Goal: Transaction & Acquisition: Book appointment/travel/reservation

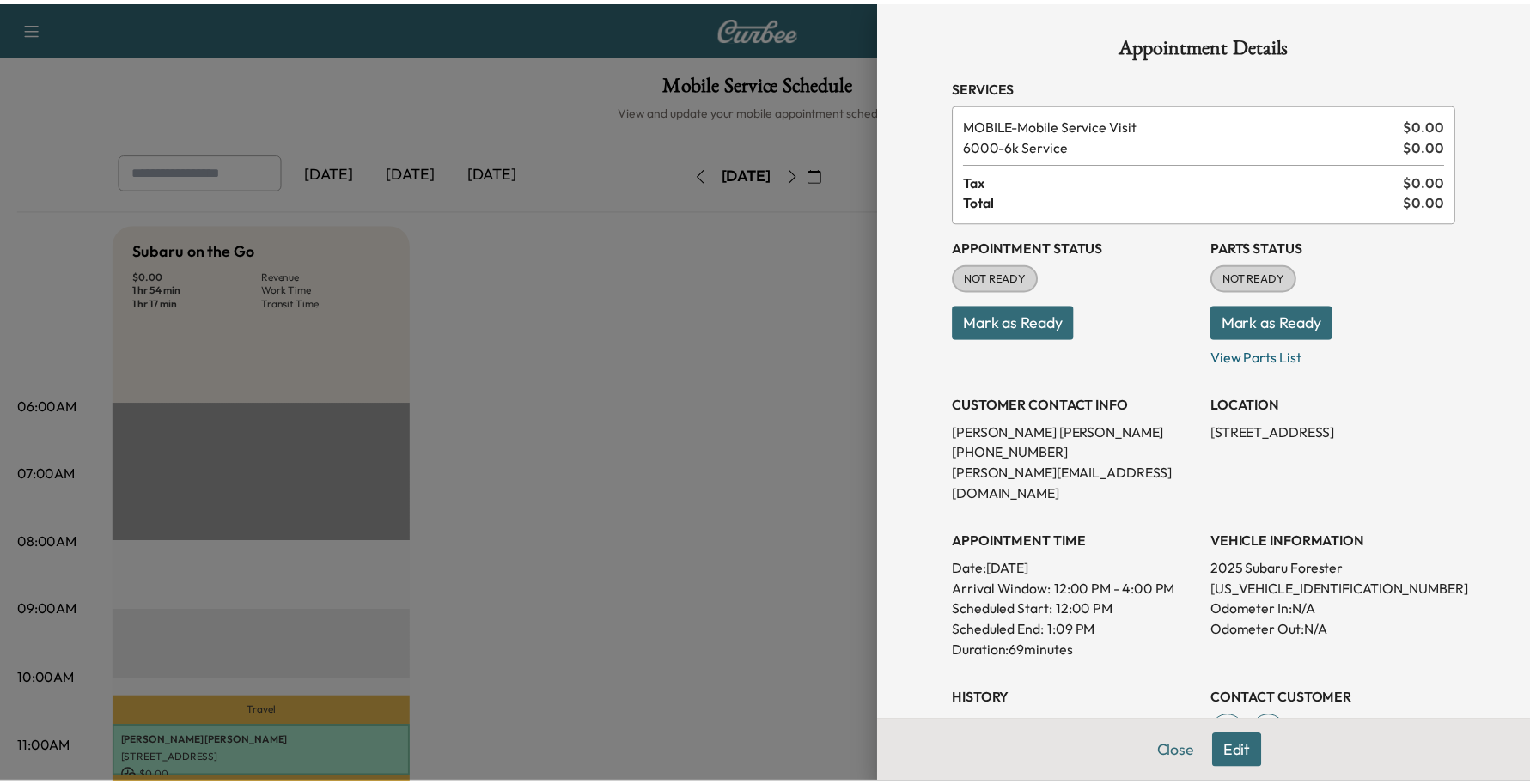
scroll to position [429, 0]
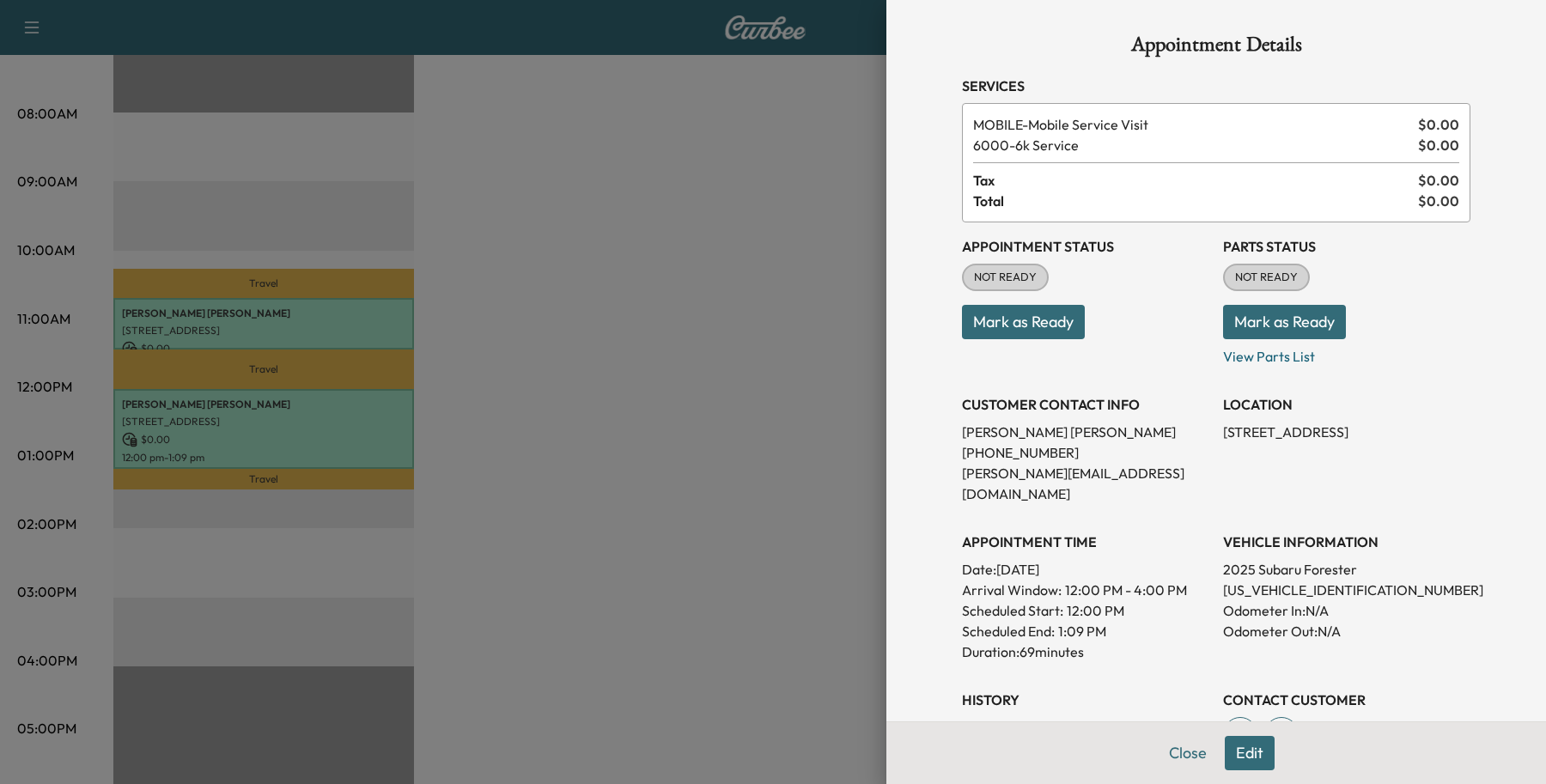
click at [1166, 745] on button "Close" at bounding box center [1188, 753] width 60 height 34
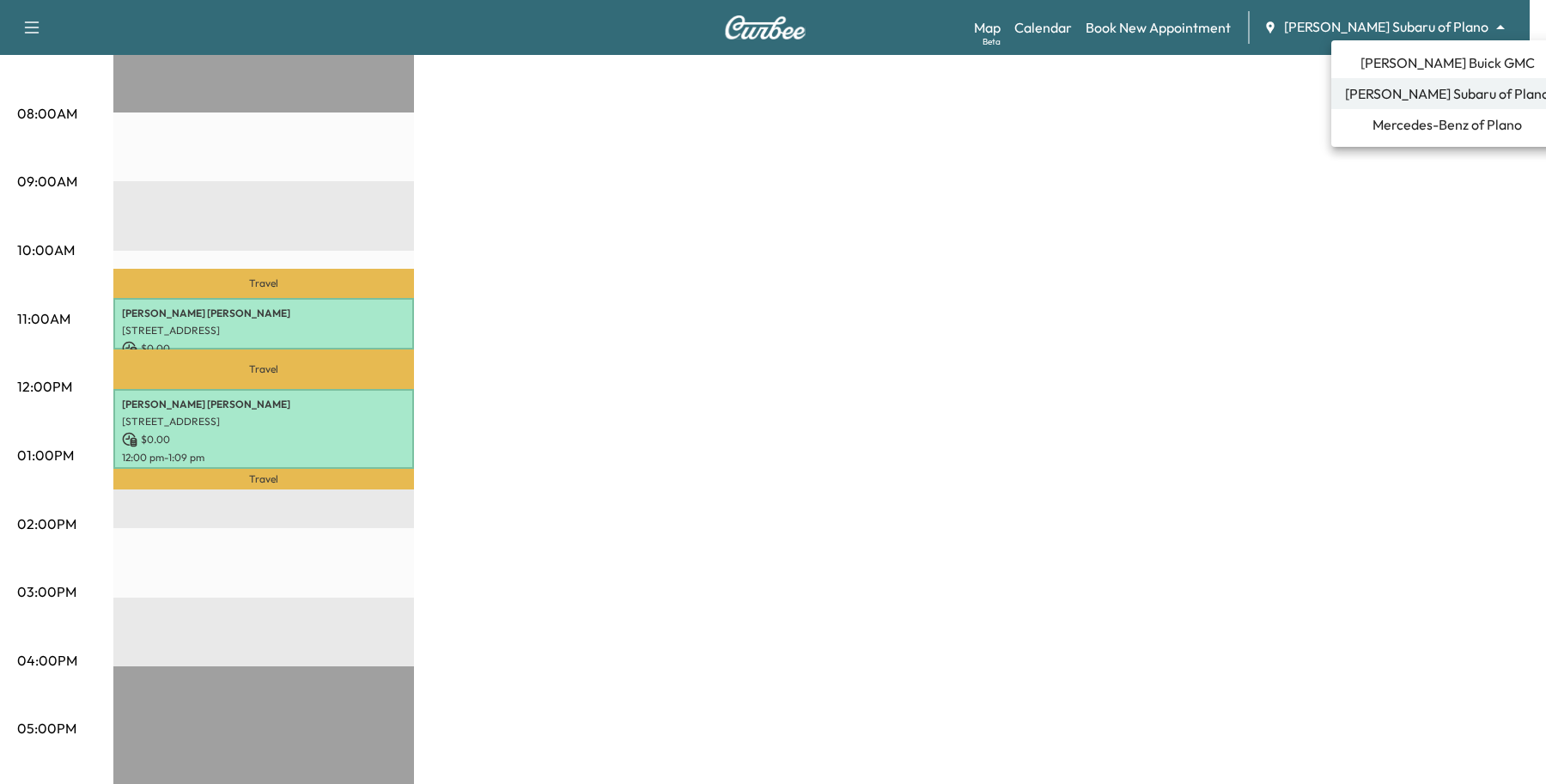
click at [1364, 135] on li "Mercedes-Benz of Plano" at bounding box center [1447, 125] width 232 height 31
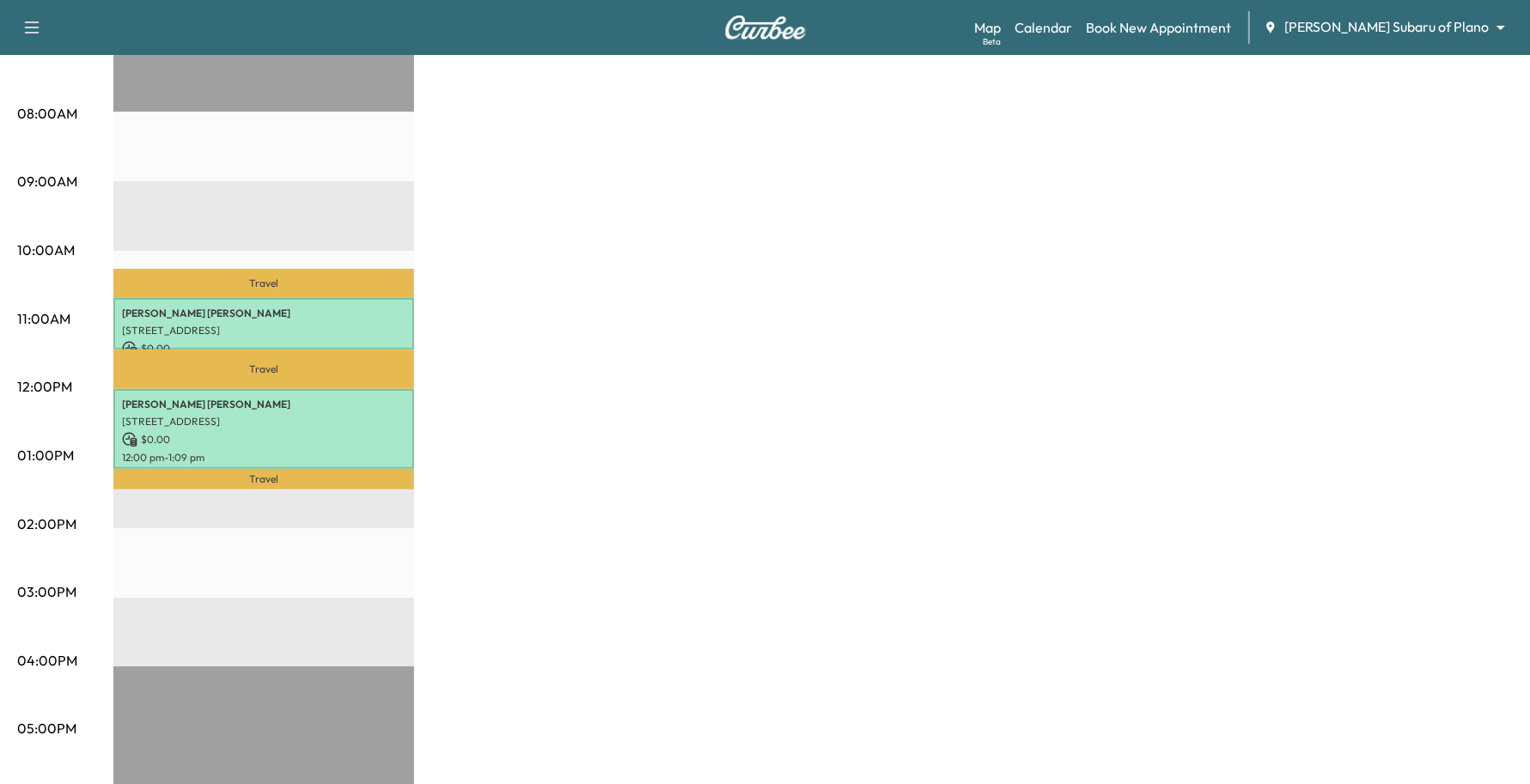
scroll to position [0, 0]
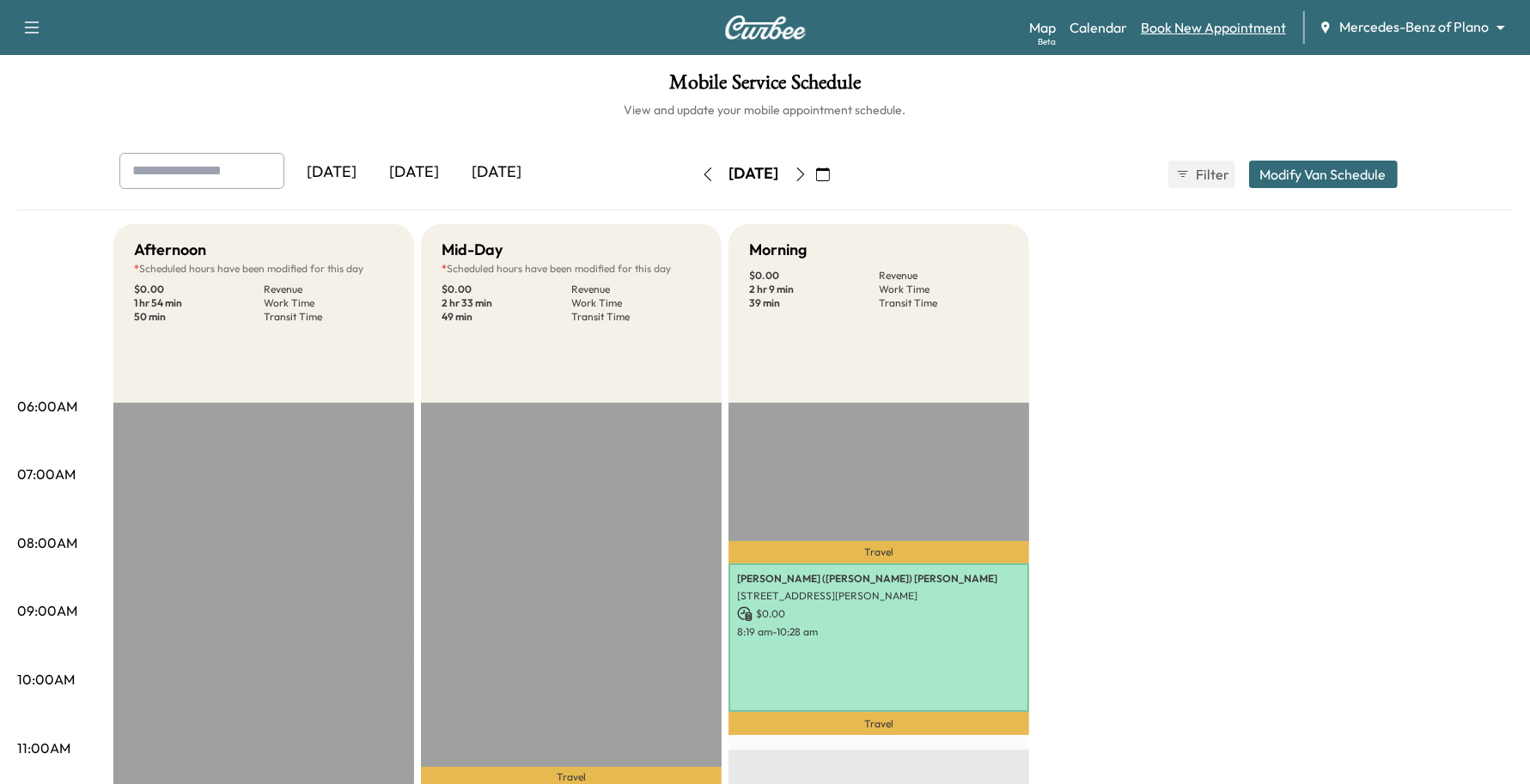
click at [1284, 37] on link "Book New Appointment" at bounding box center [1214, 28] width 145 height 21
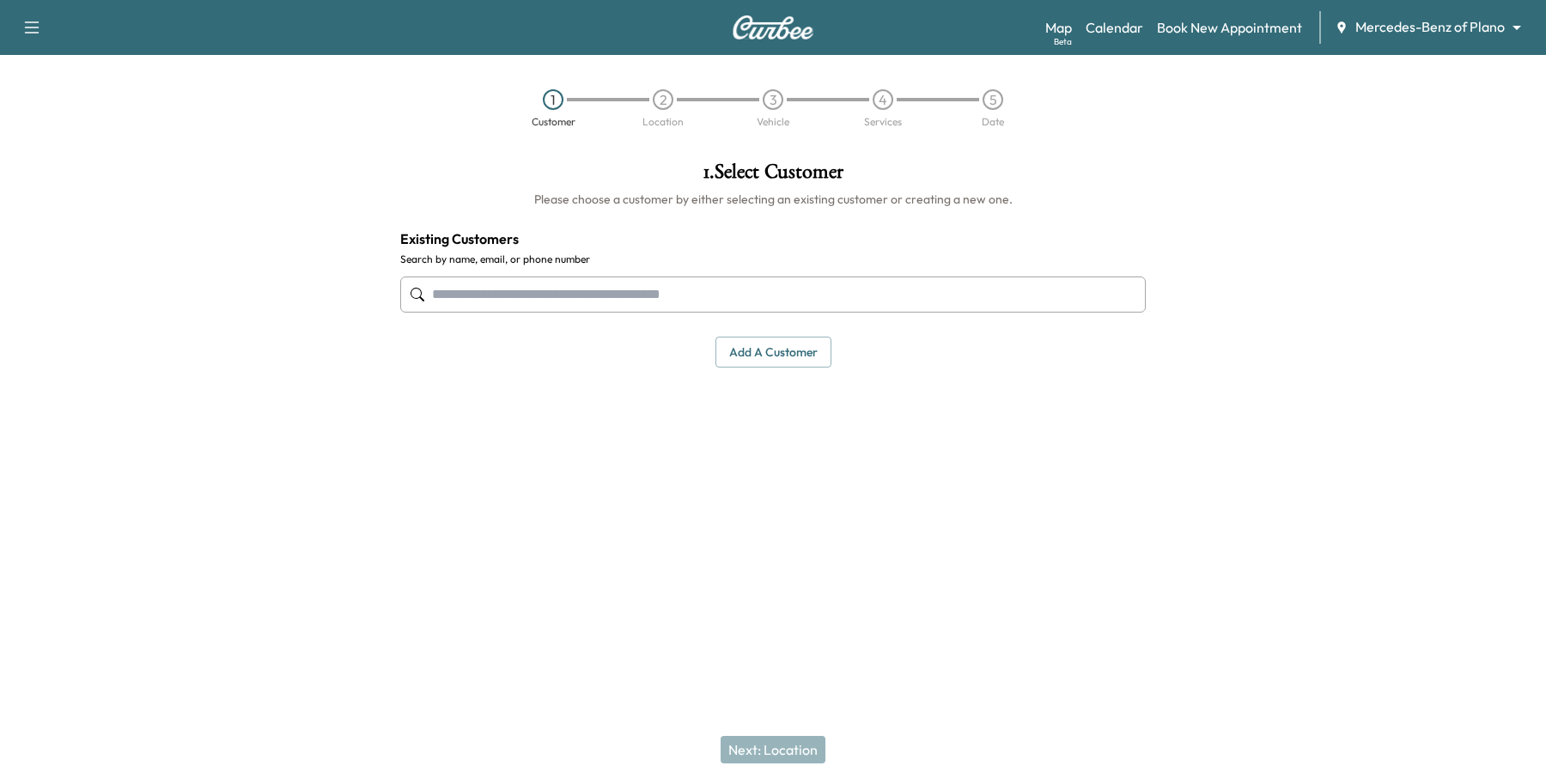
click at [595, 307] on input "text" at bounding box center [773, 295] width 745 height 36
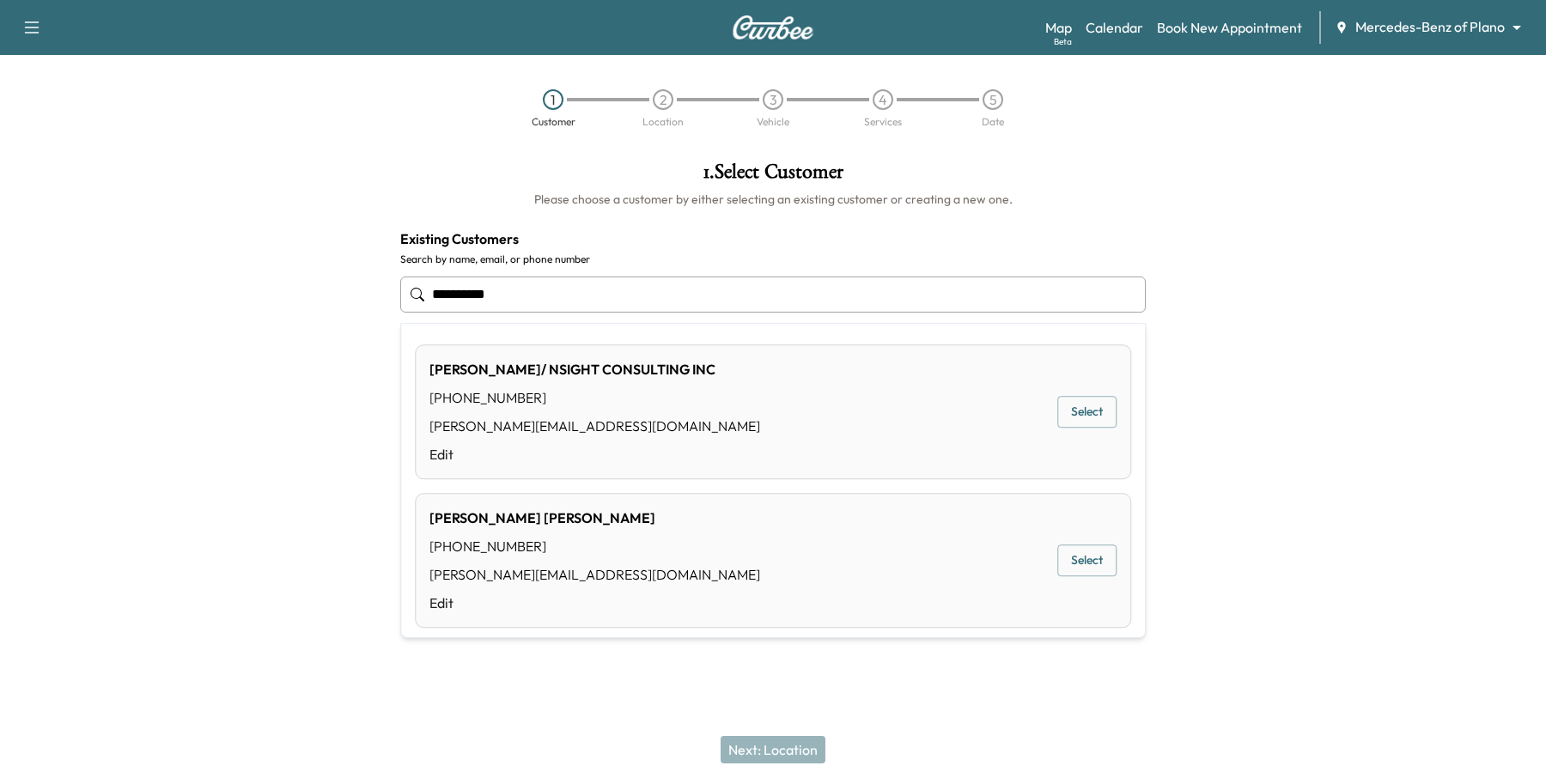
click at [1094, 397] on button "Select" at bounding box center [1087, 413] width 59 height 32
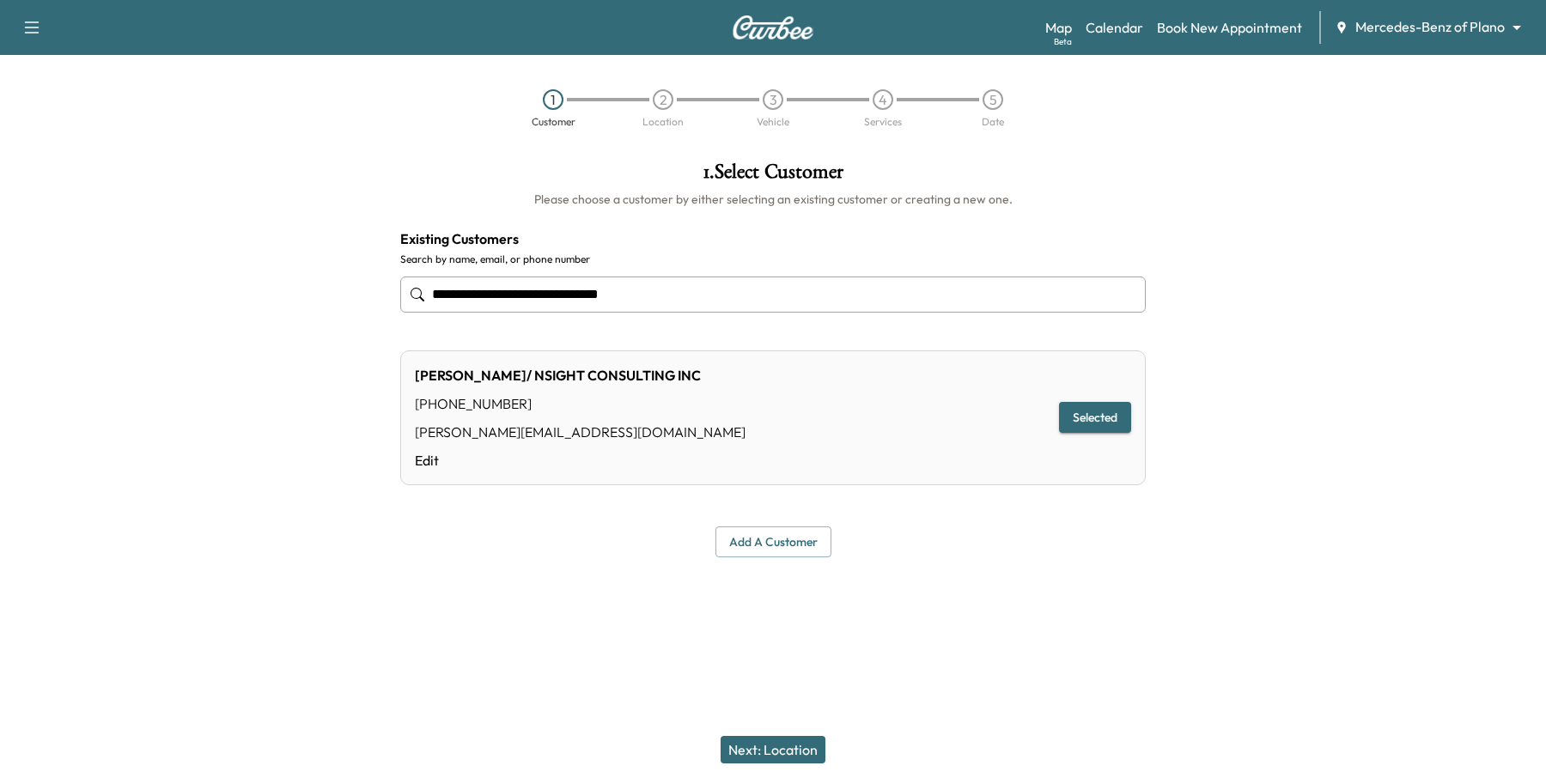
type input "**********"
click at [806, 741] on button "Next: Location" at bounding box center [773, 750] width 105 height 28
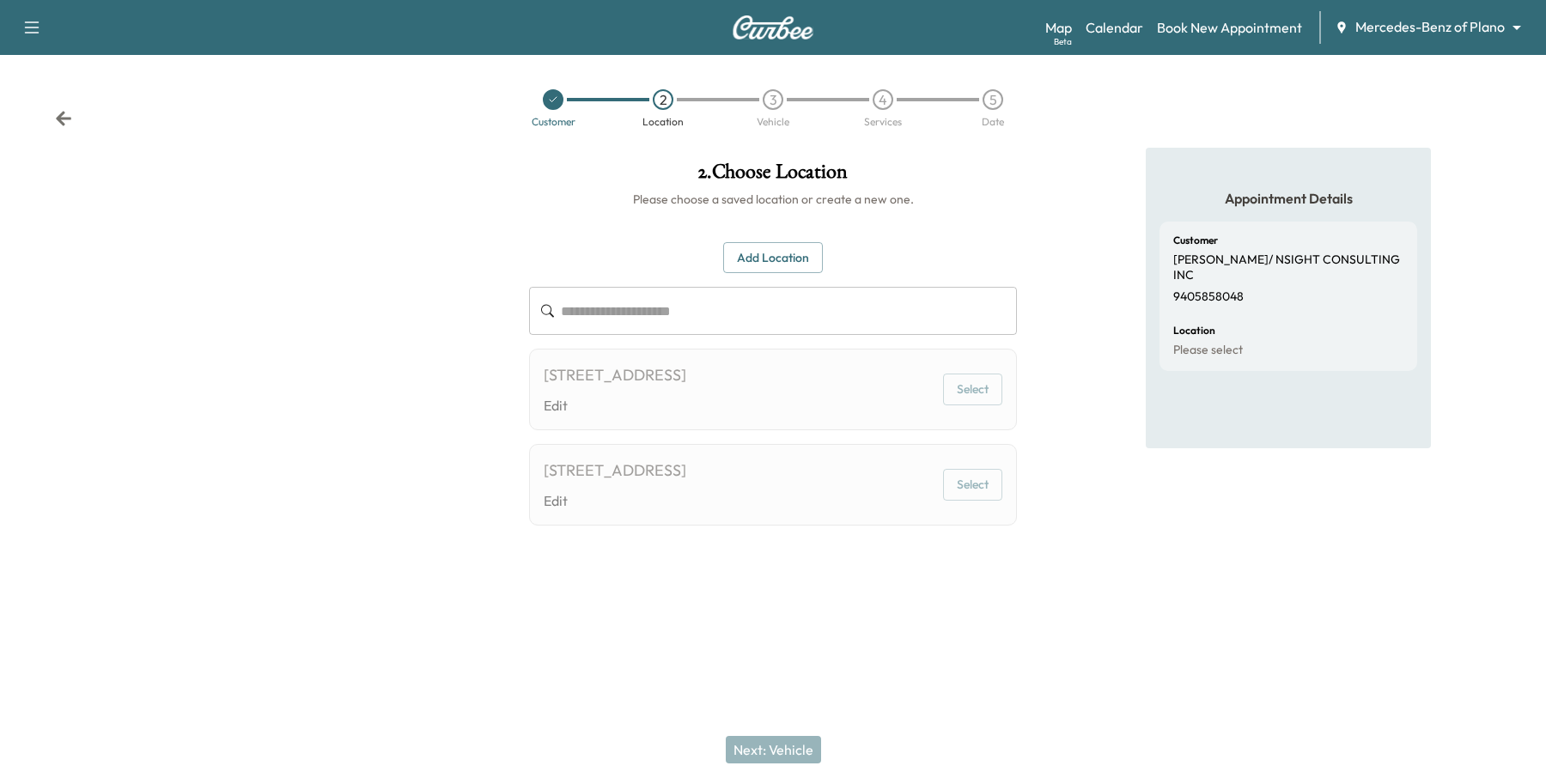
click at [779, 255] on button "Add Location" at bounding box center [773, 258] width 100 height 32
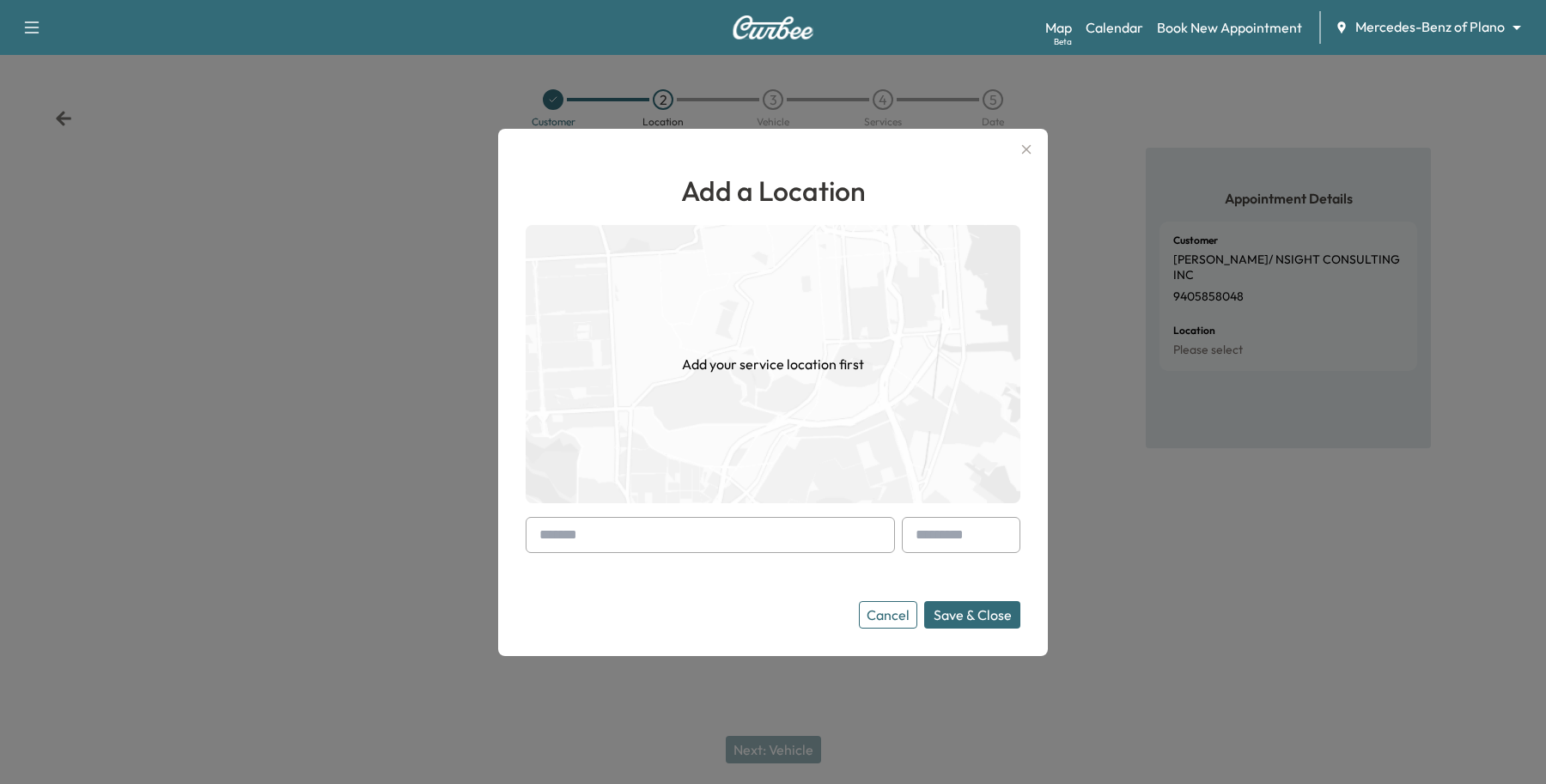
click at [615, 551] on input "text" at bounding box center [710, 535] width 370 height 36
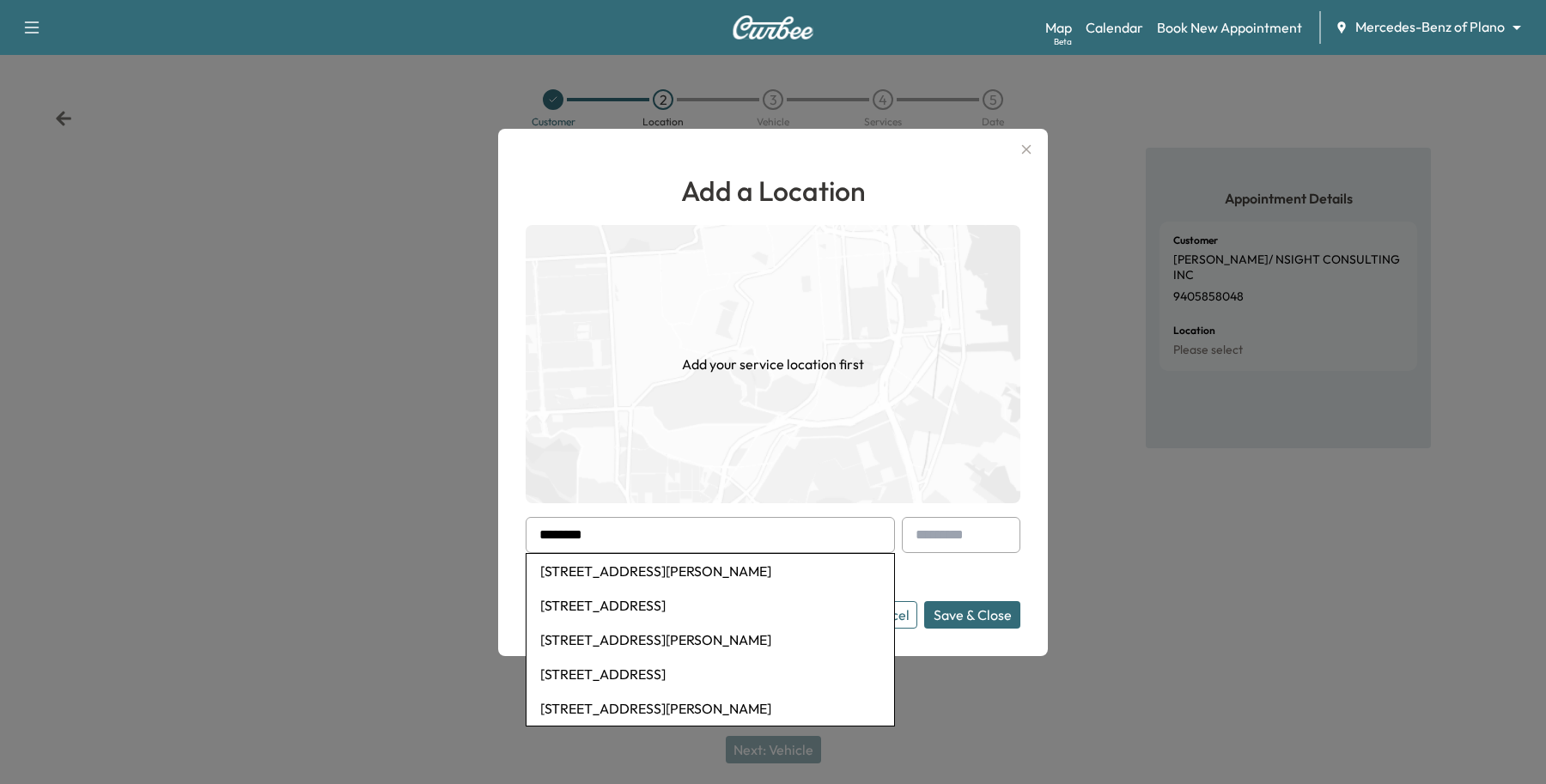
click at [613, 623] on li "[STREET_ADDRESS][PERSON_NAME]" at bounding box center [710, 640] width 368 height 34
type input "**********"
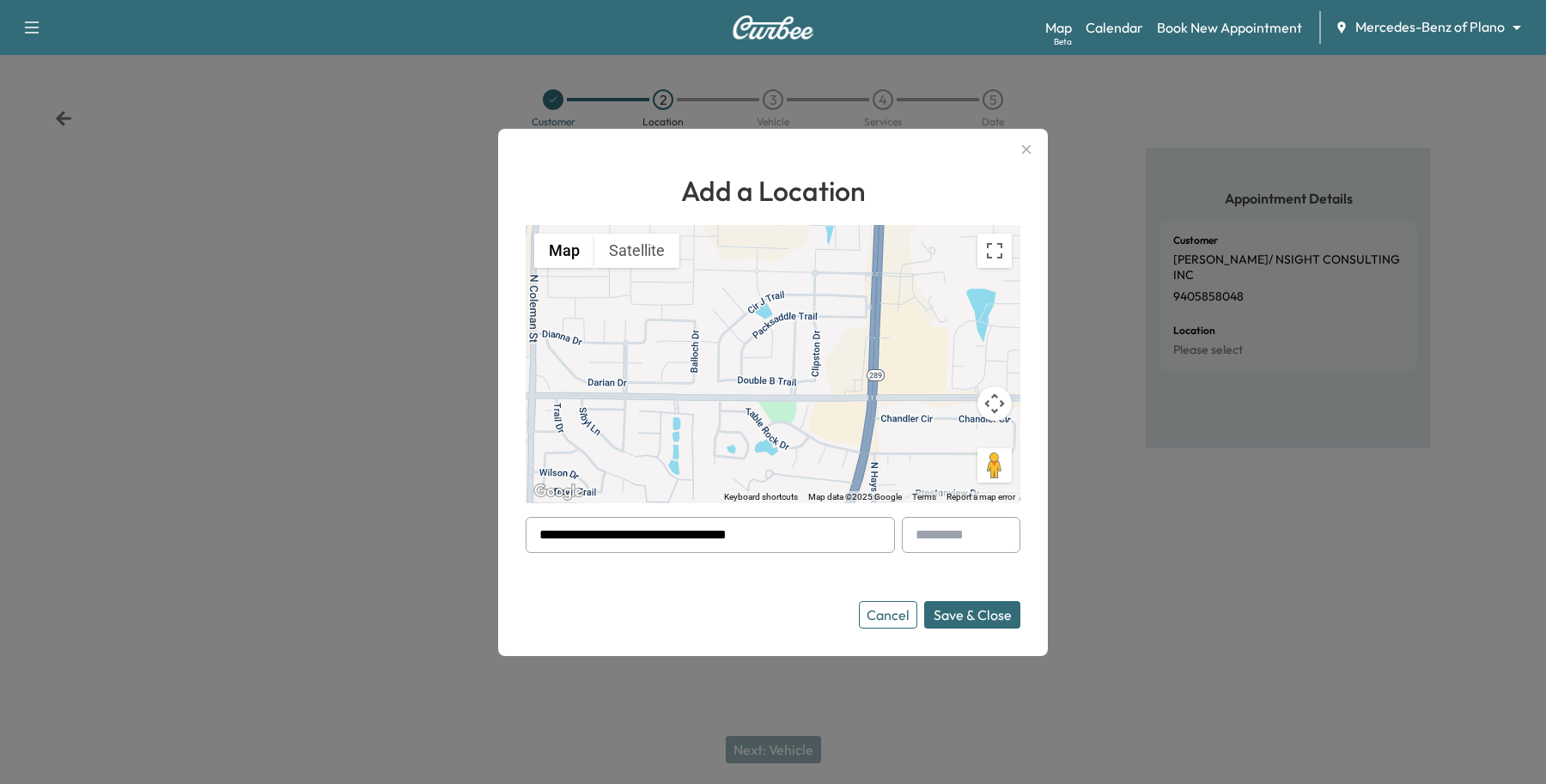
click at [963, 614] on button "Save & Close" at bounding box center [973, 615] width 97 height 28
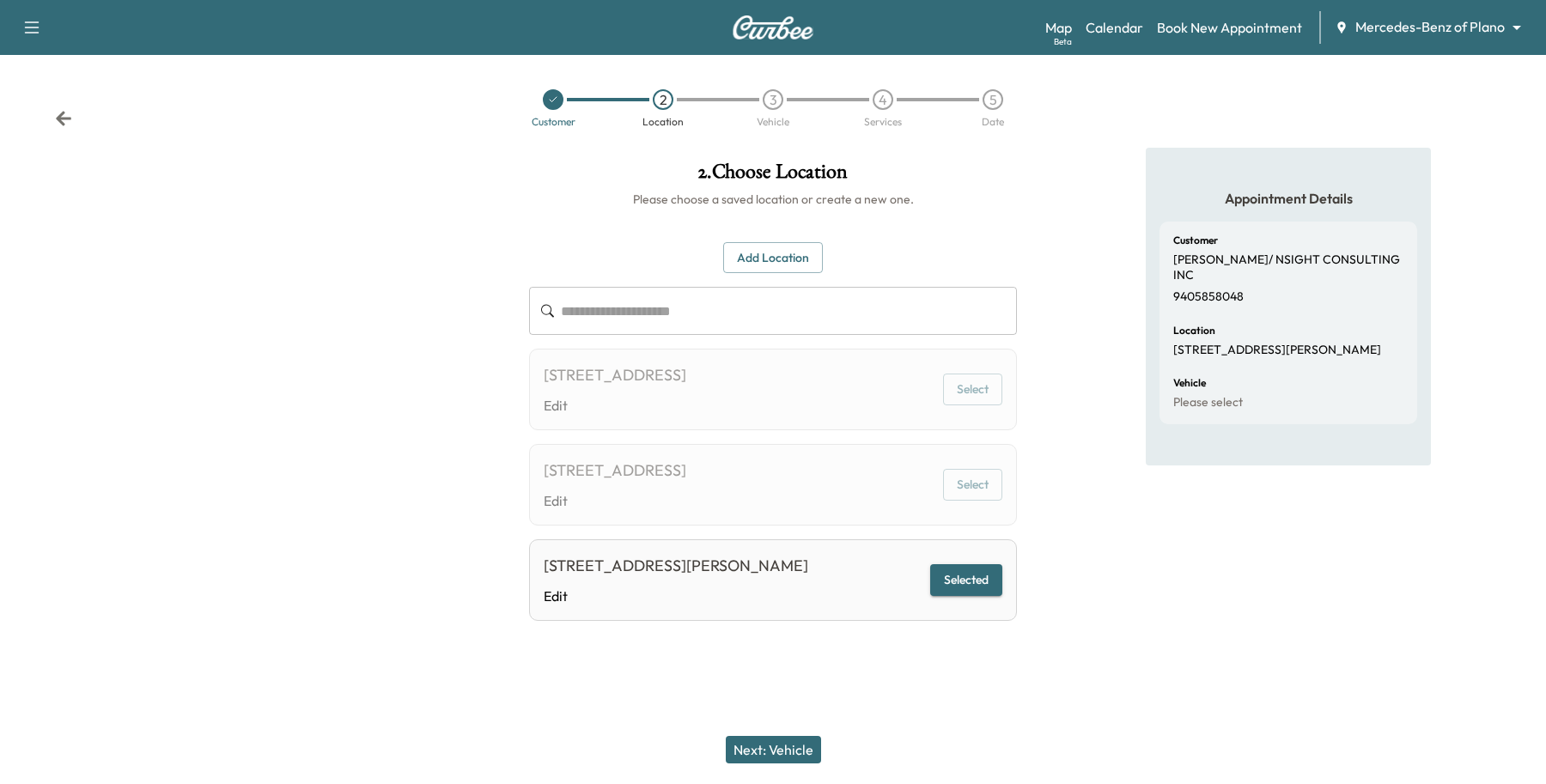
click at [747, 743] on button "Next: Vehicle" at bounding box center [773, 750] width 96 height 28
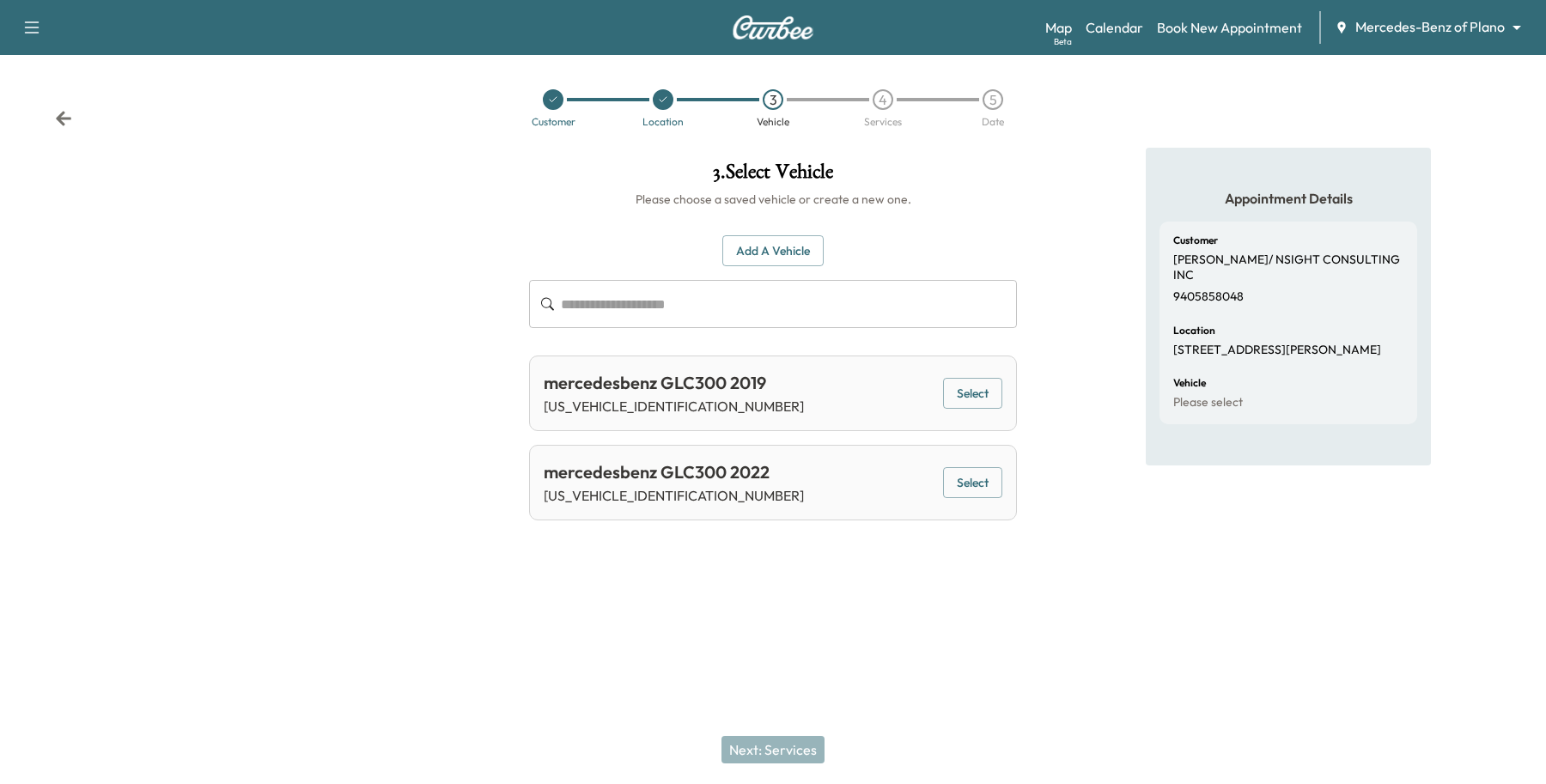
click at [994, 490] on button "Select" at bounding box center [973, 482] width 59 height 32
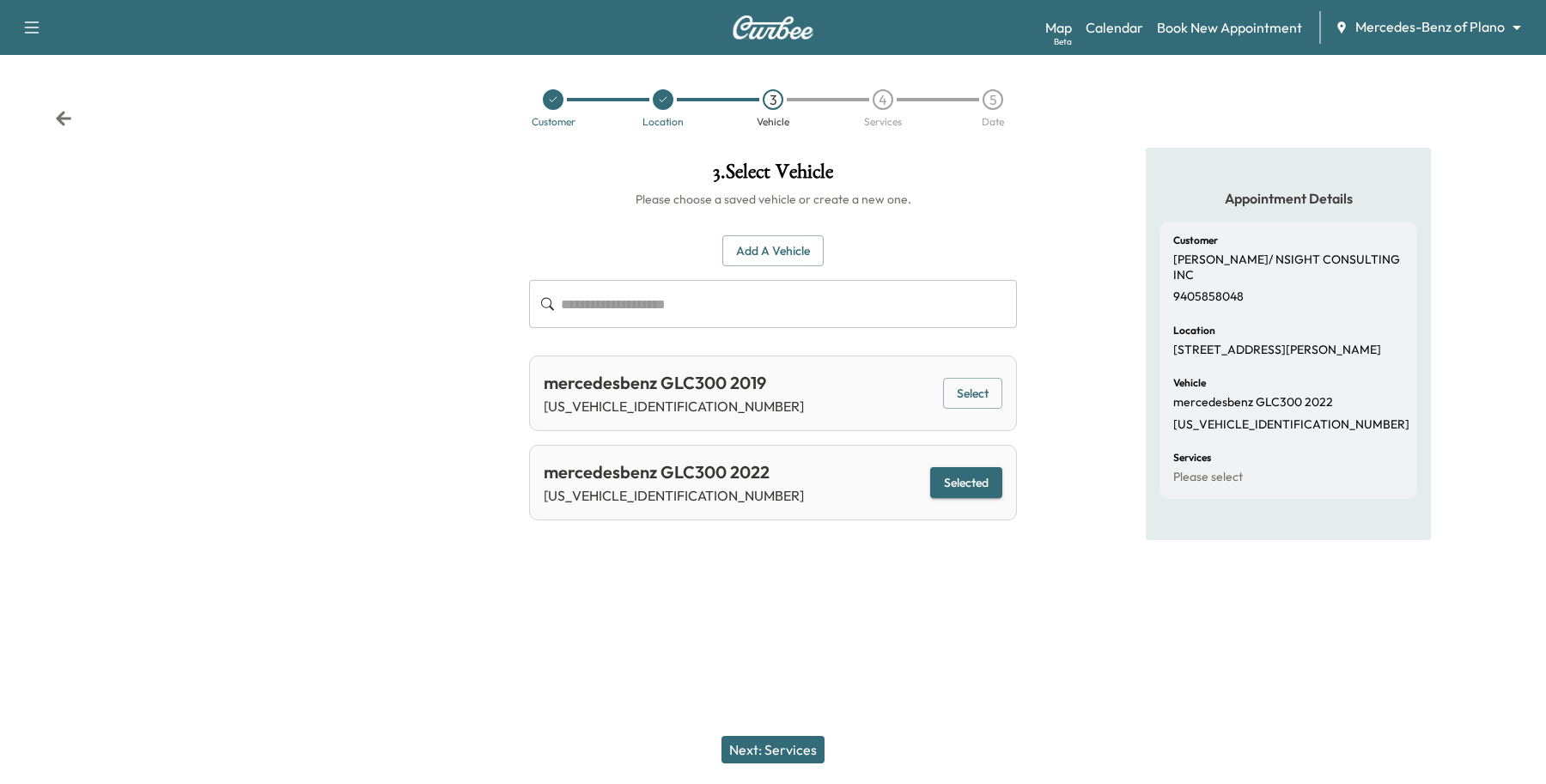
click at [770, 750] on button "Next: Services" at bounding box center [773, 750] width 103 height 28
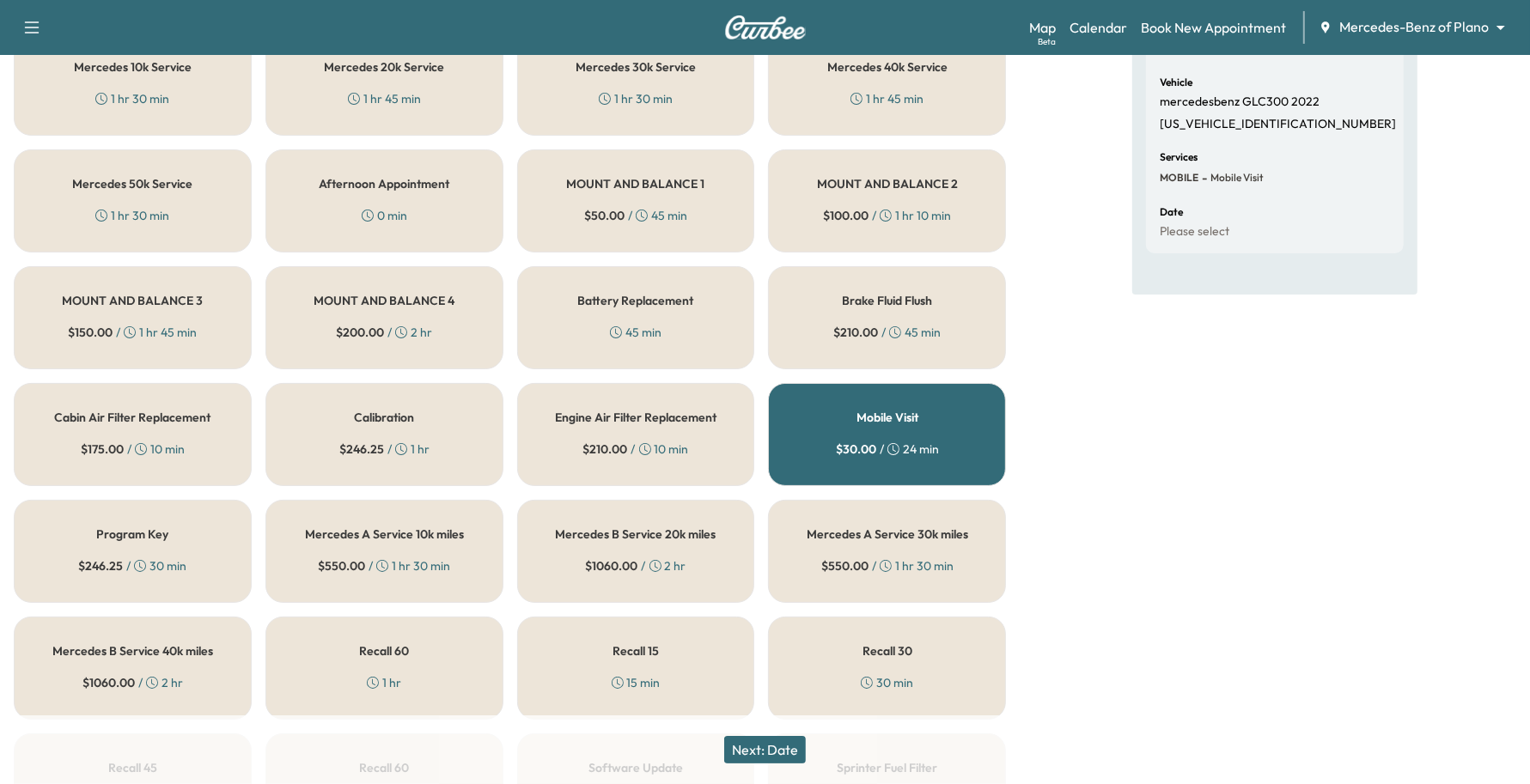
scroll to position [108, 0]
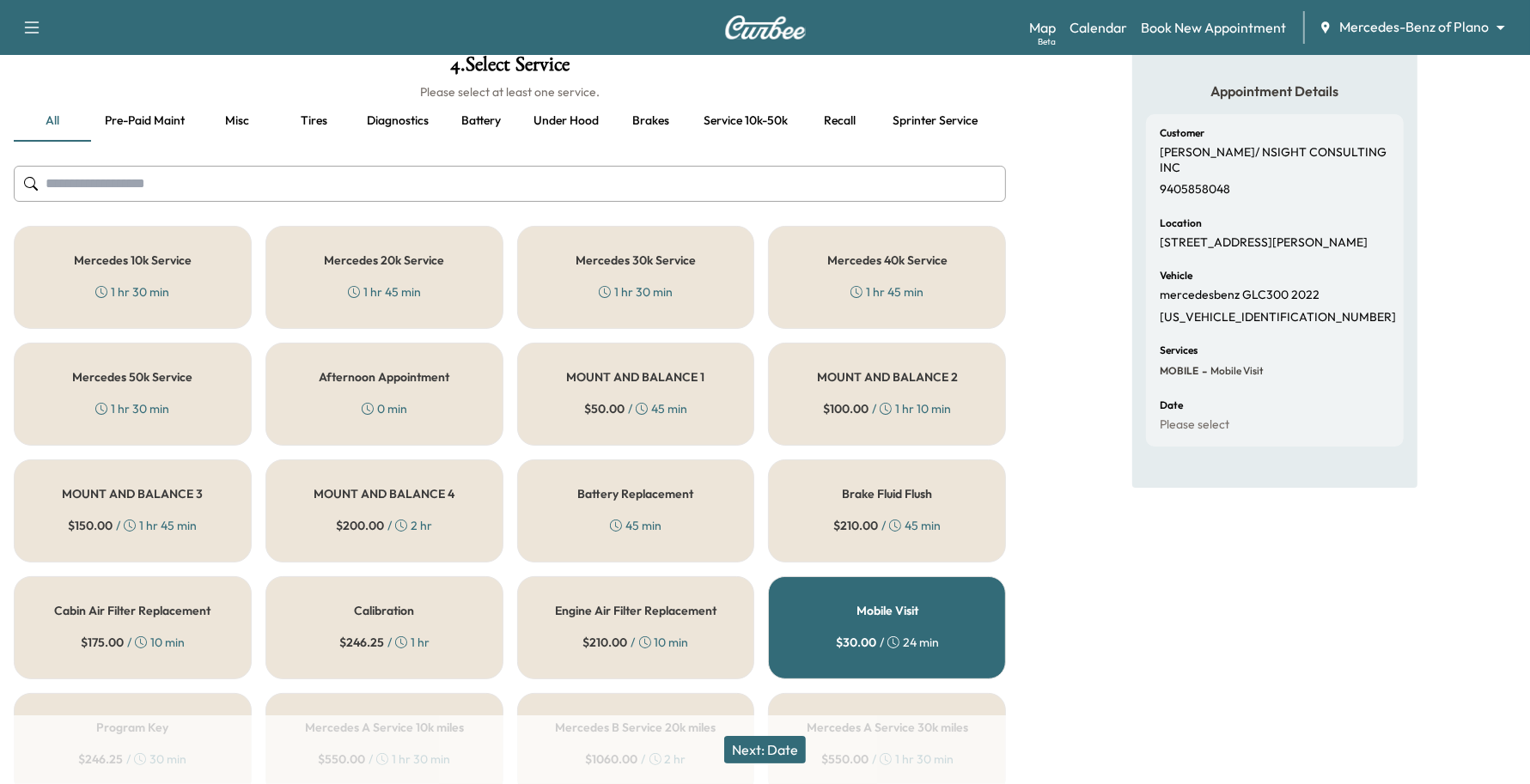
click at [590, 268] on div "Mercedes 30k Service 1 hr 30 min" at bounding box center [636, 277] width 238 height 103
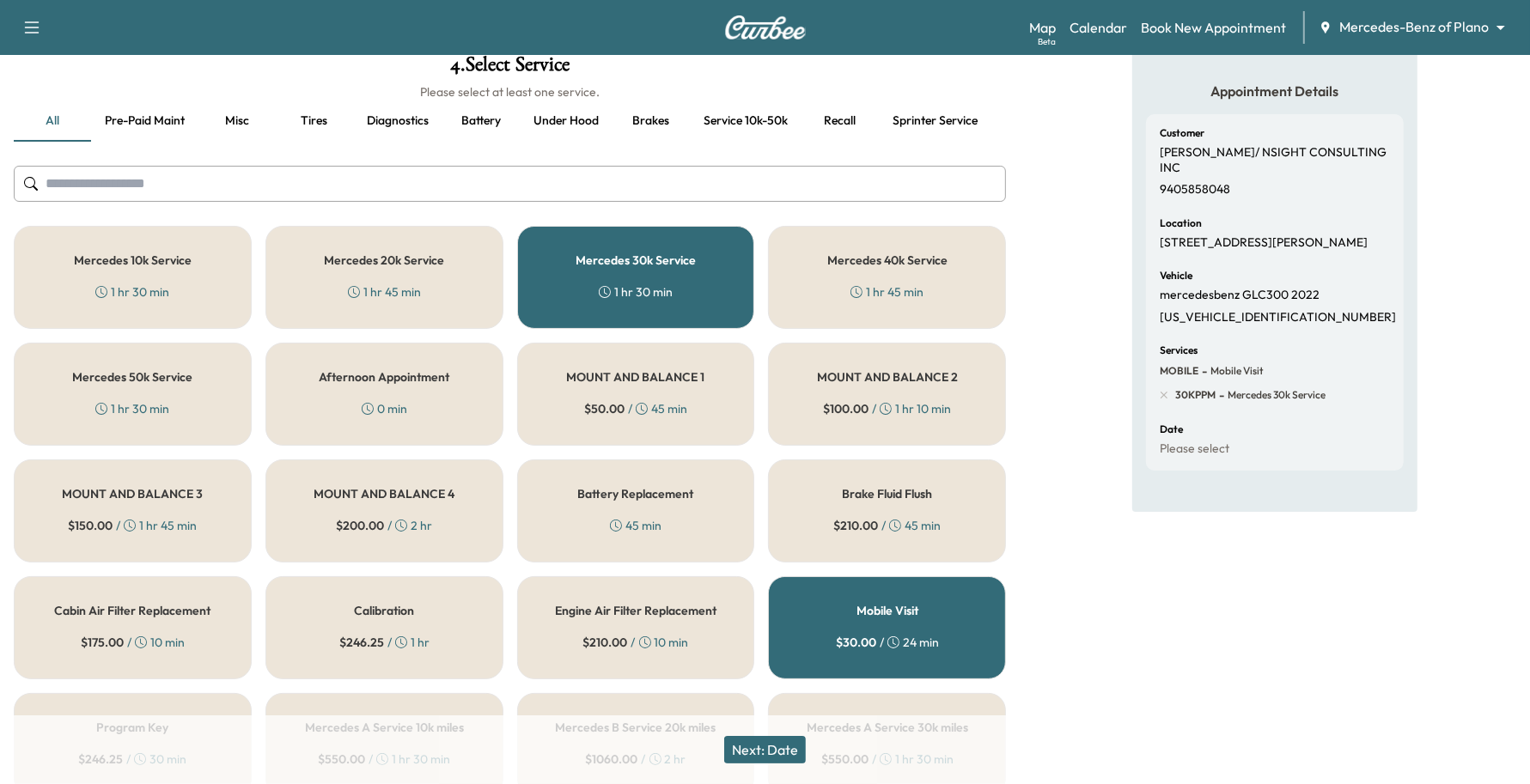
click at [779, 737] on button "Next: Date" at bounding box center [765, 750] width 82 height 28
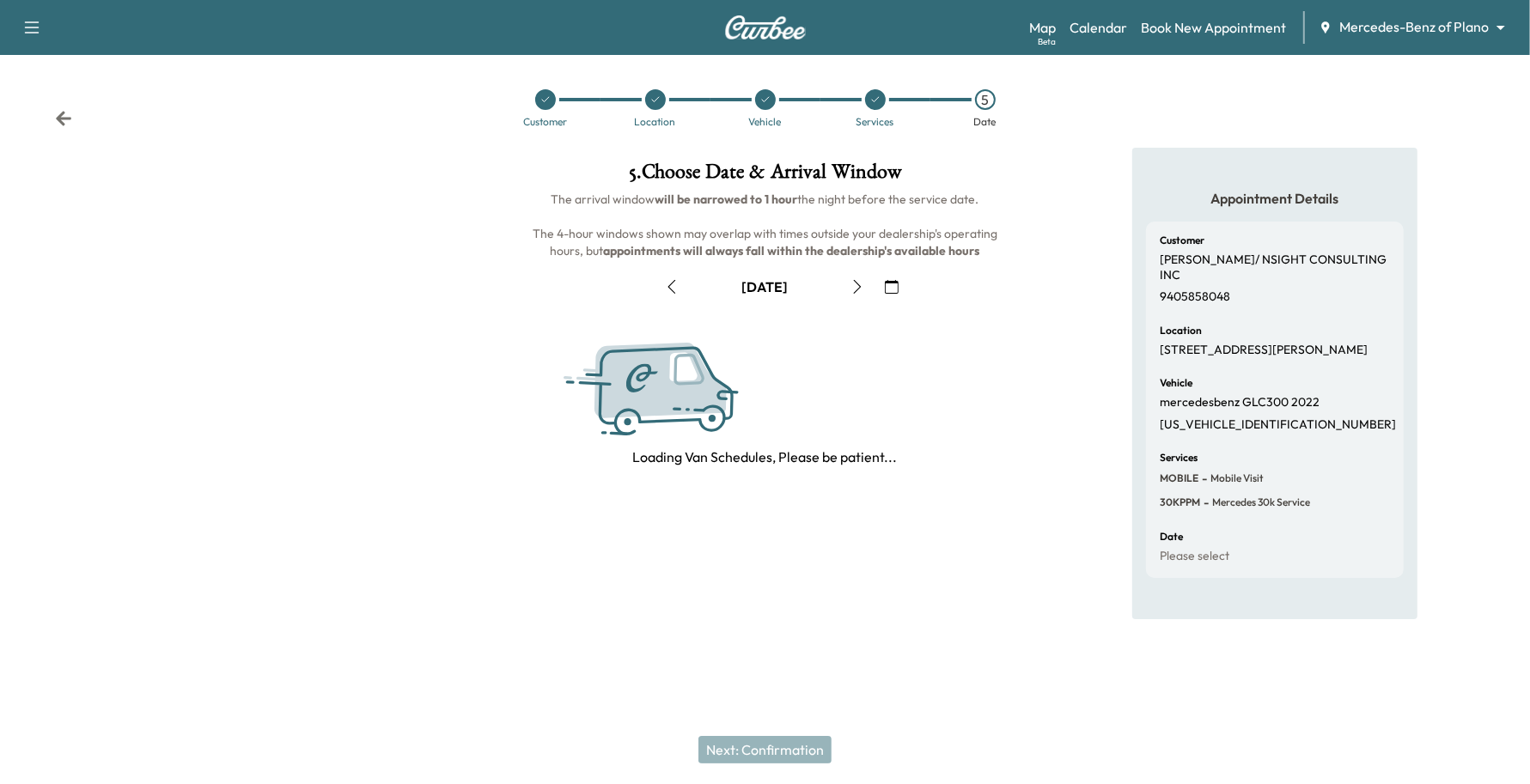
scroll to position [0, 0]
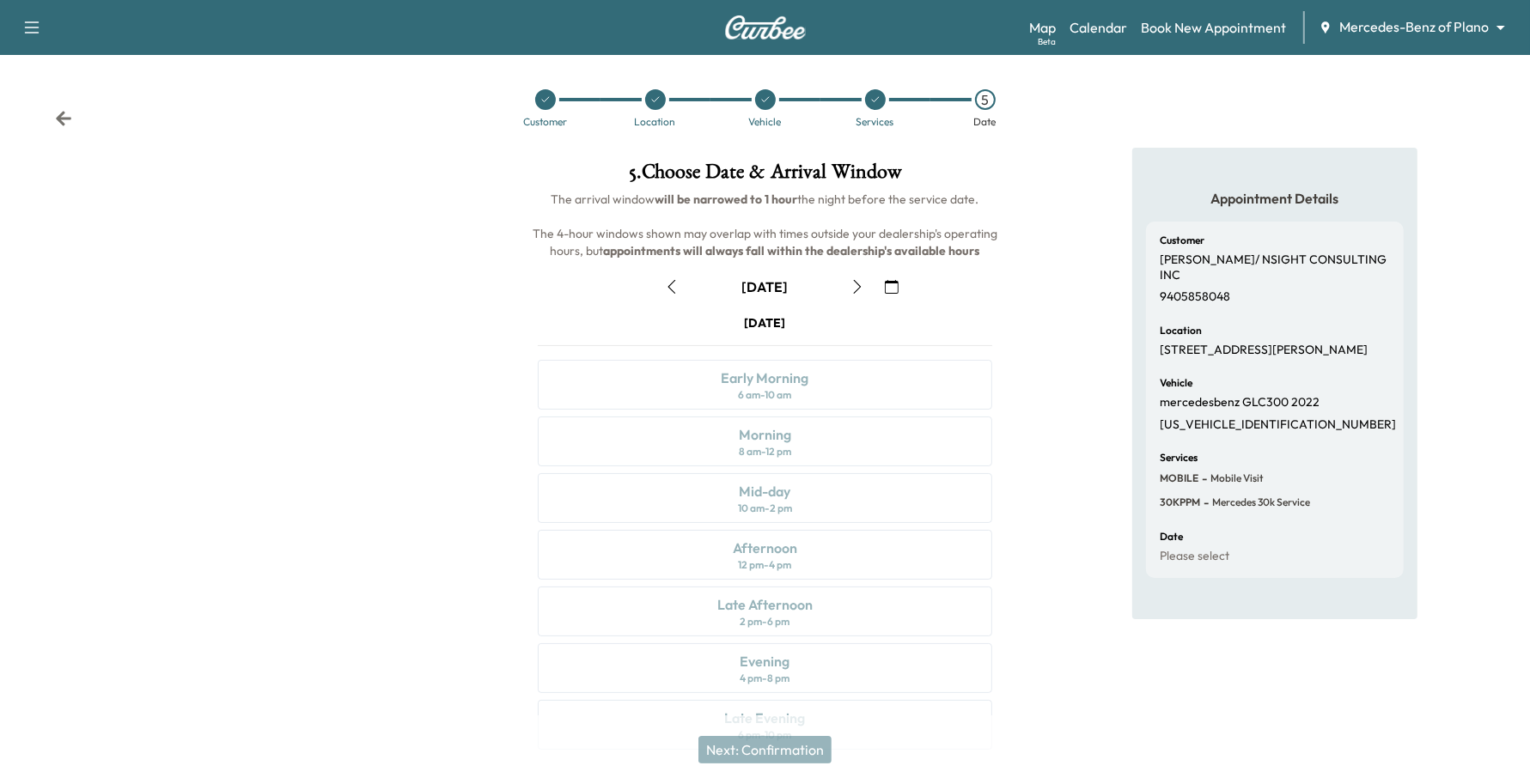
click at [882, 289] on button "button" at bounding box center [892, 287] width 29 height 28
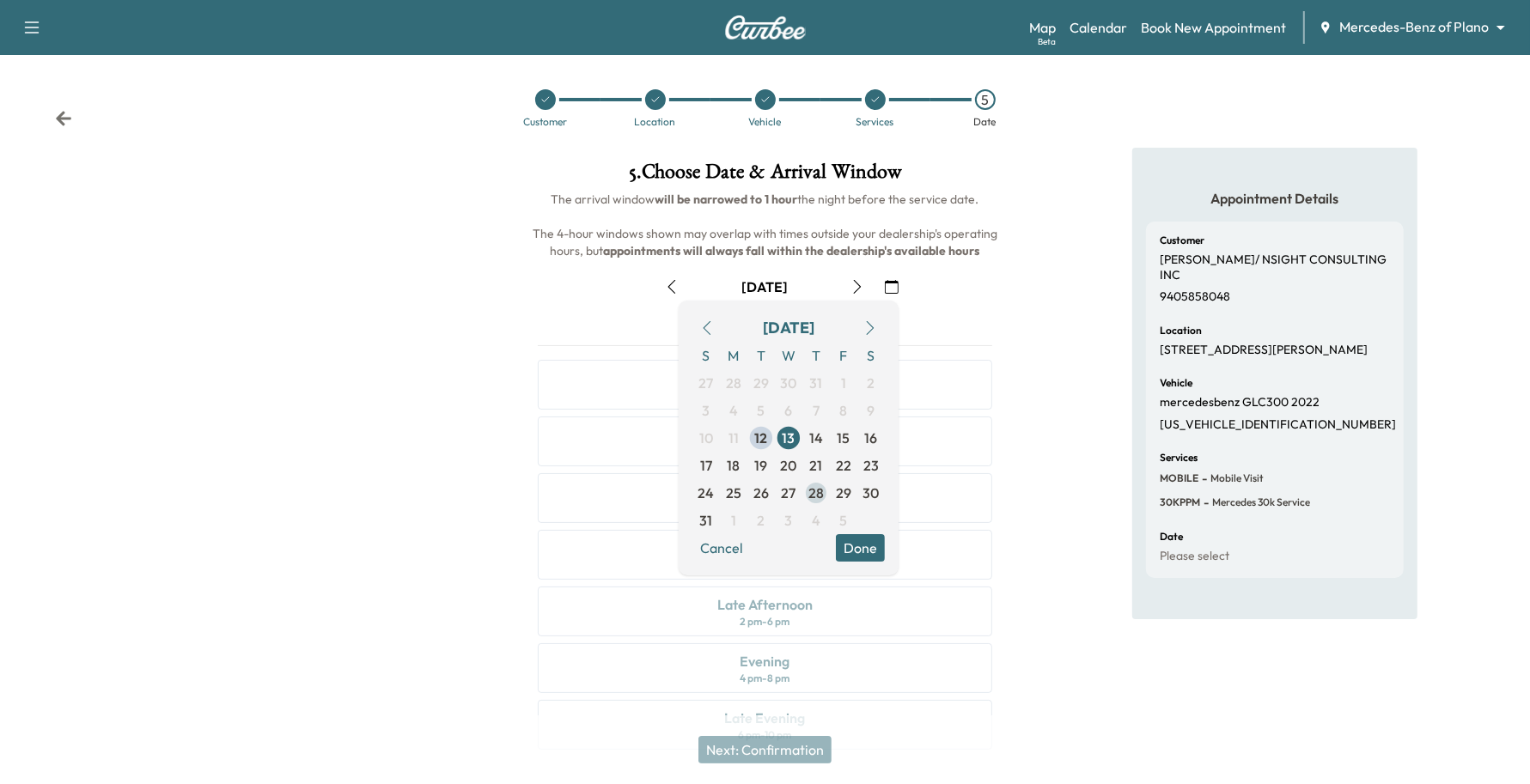
click at [821, 489] on span "28" at bounding box center [816, 493] width 16 height 21
click at [731, 499] on span "25" at bounding box center [734, 493] width 16 height 21
click at [870, 542] on button "Done" at bounding box center [860, 548] width 49 height 28
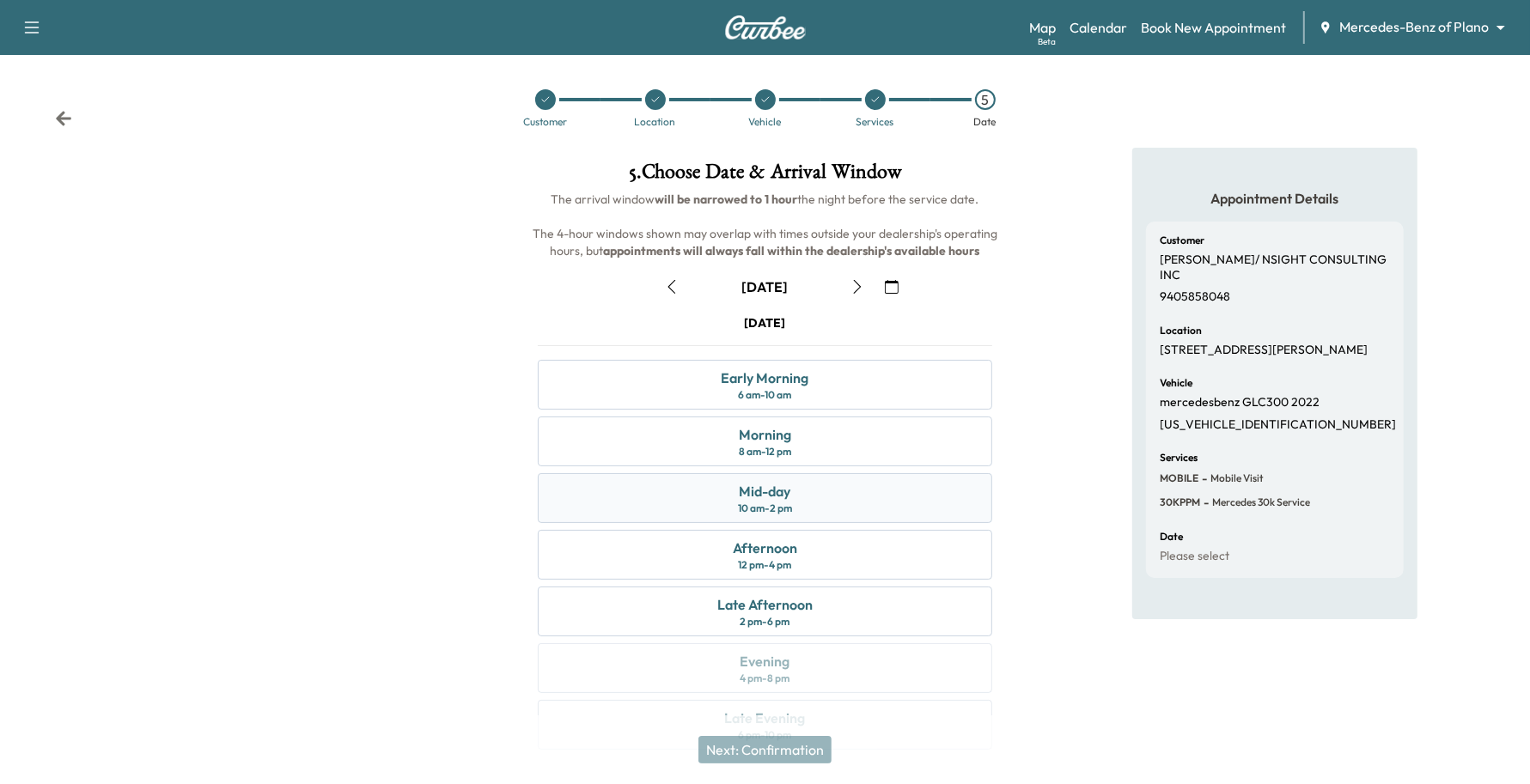
click at [774, 498] on div "Mid-day" at bounding box center [765, 491] width 52 height 21
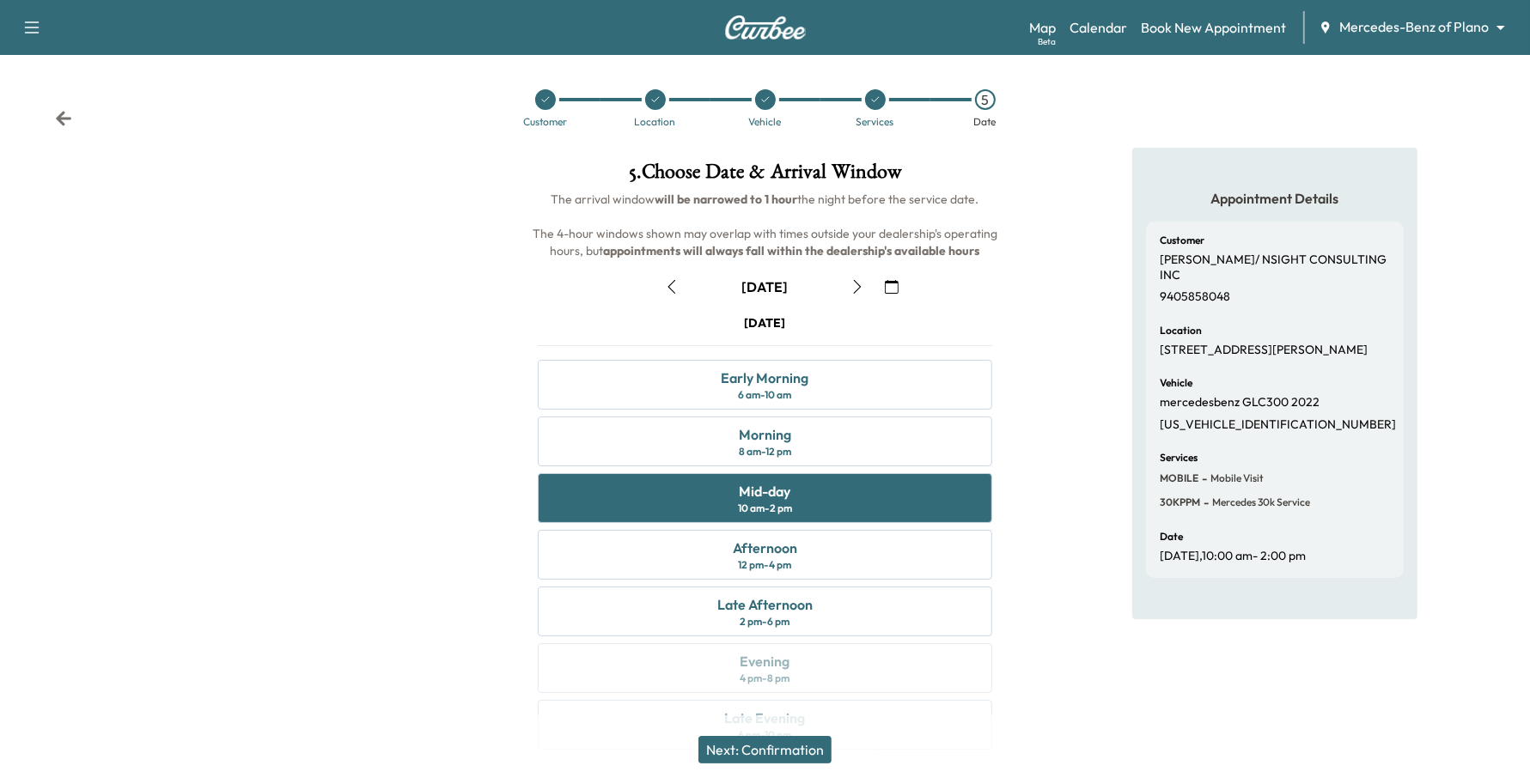
click at [805, 756] on button "Next: Confirmation" at bounding box center [765, 750] width 134 height 28
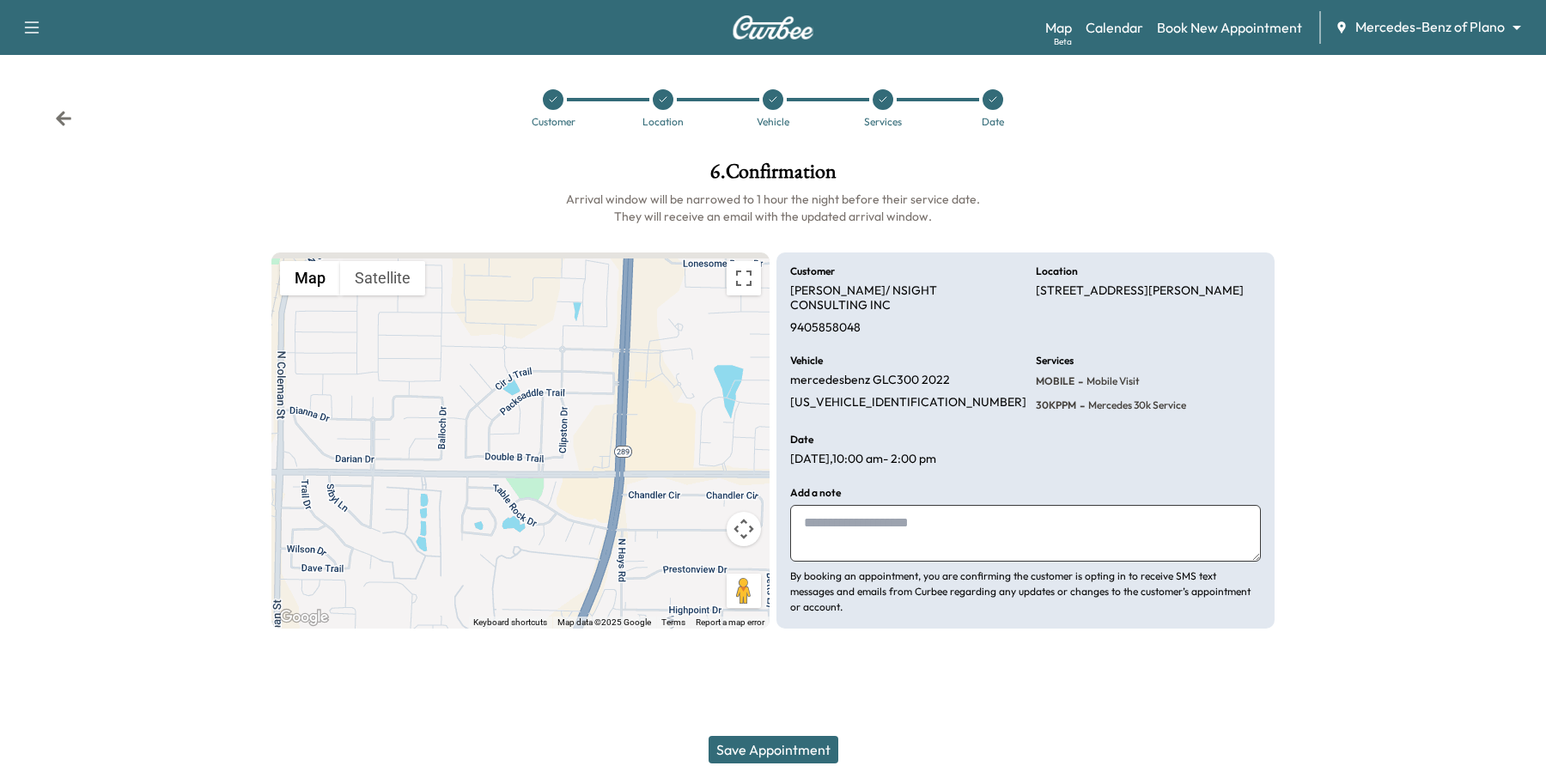
click at [812, 754] on button "Save Appointment" at bounding box center [773, 750] width 130 height 28
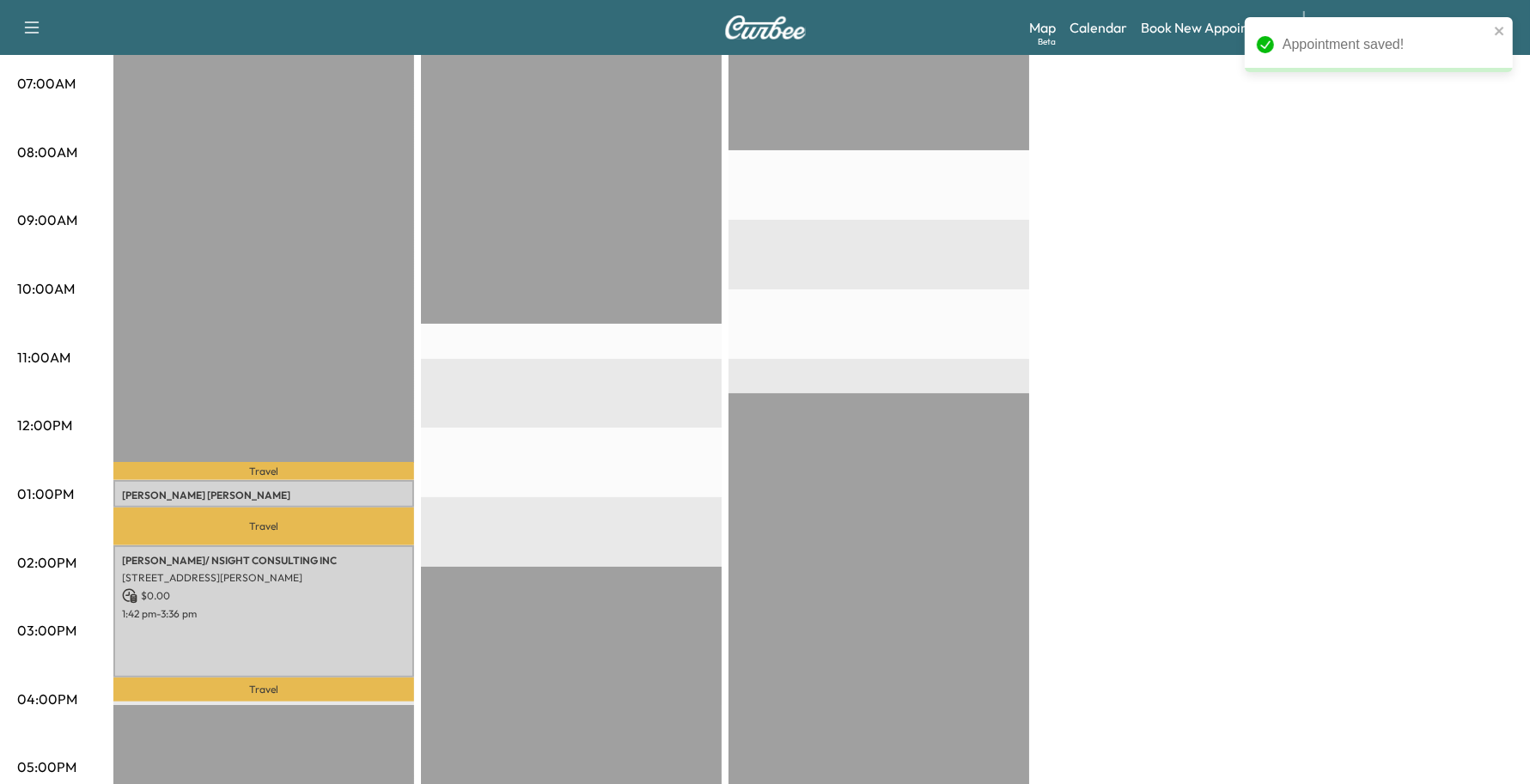
scroll to position [537, 0]
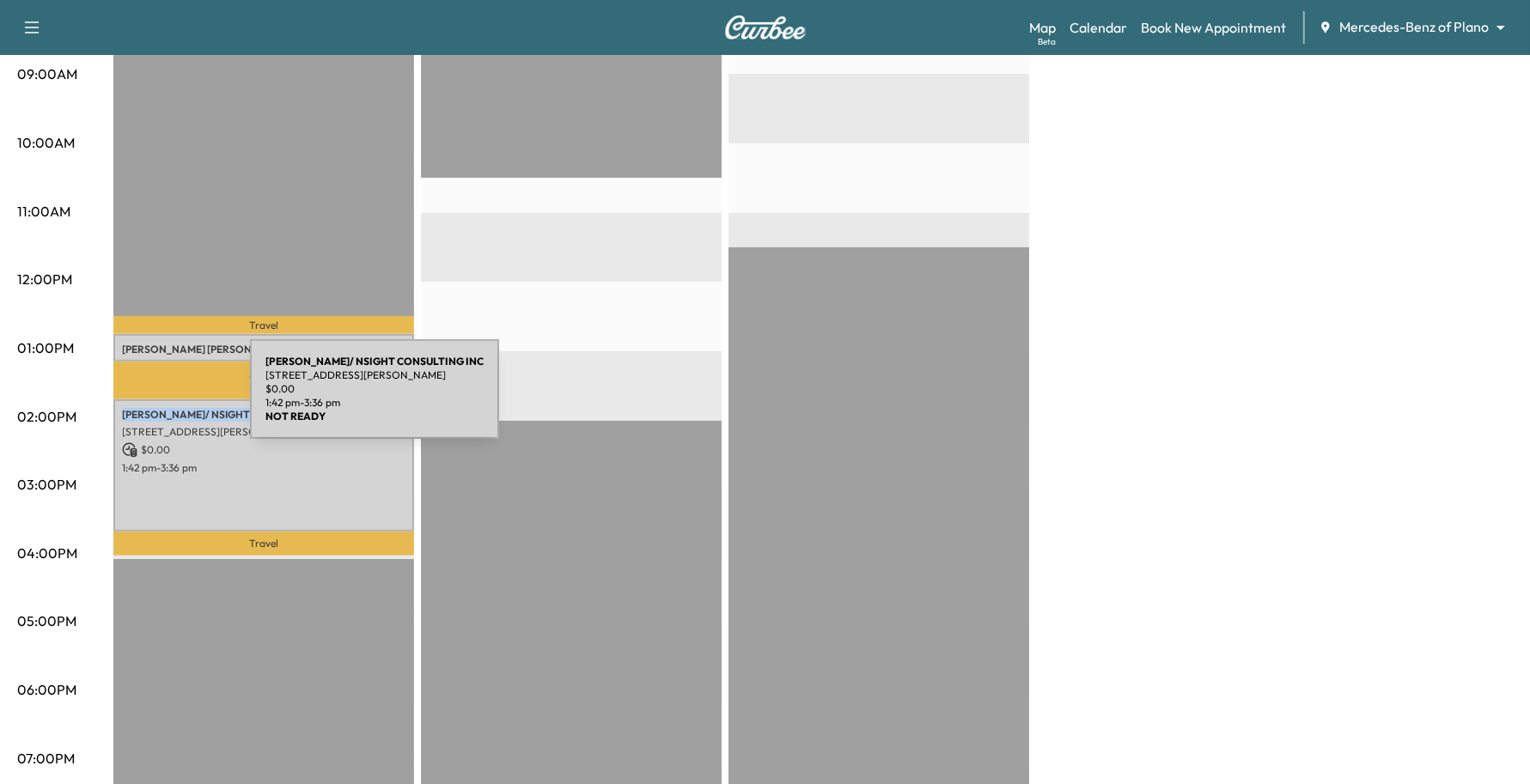
drag, startPoint x: 308, startPoint y: 398, endPoint x: 122, endPoint y: 400, distance: 186.0
click at [122, 400] on div "[PERSON_NAME]/ NSIGHT CONSULTING INC [STREET_ADDRESS][PERSON_NAME] $ 0.00 1:42 …" at bounding box center [264, 465] width 301 height 132
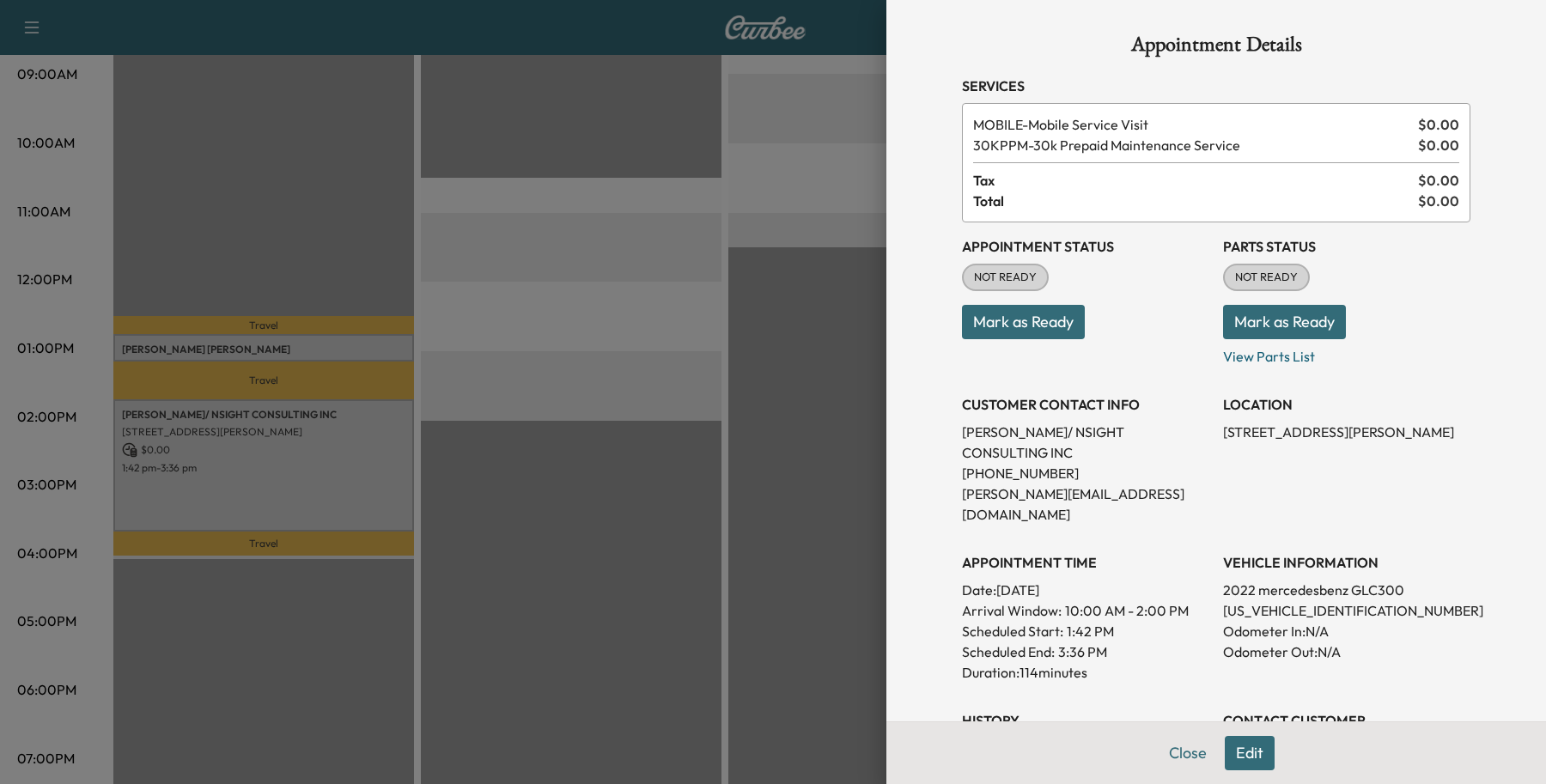
click at [156, 405] on div at bounding box center [773, 392] width 1546 height 784
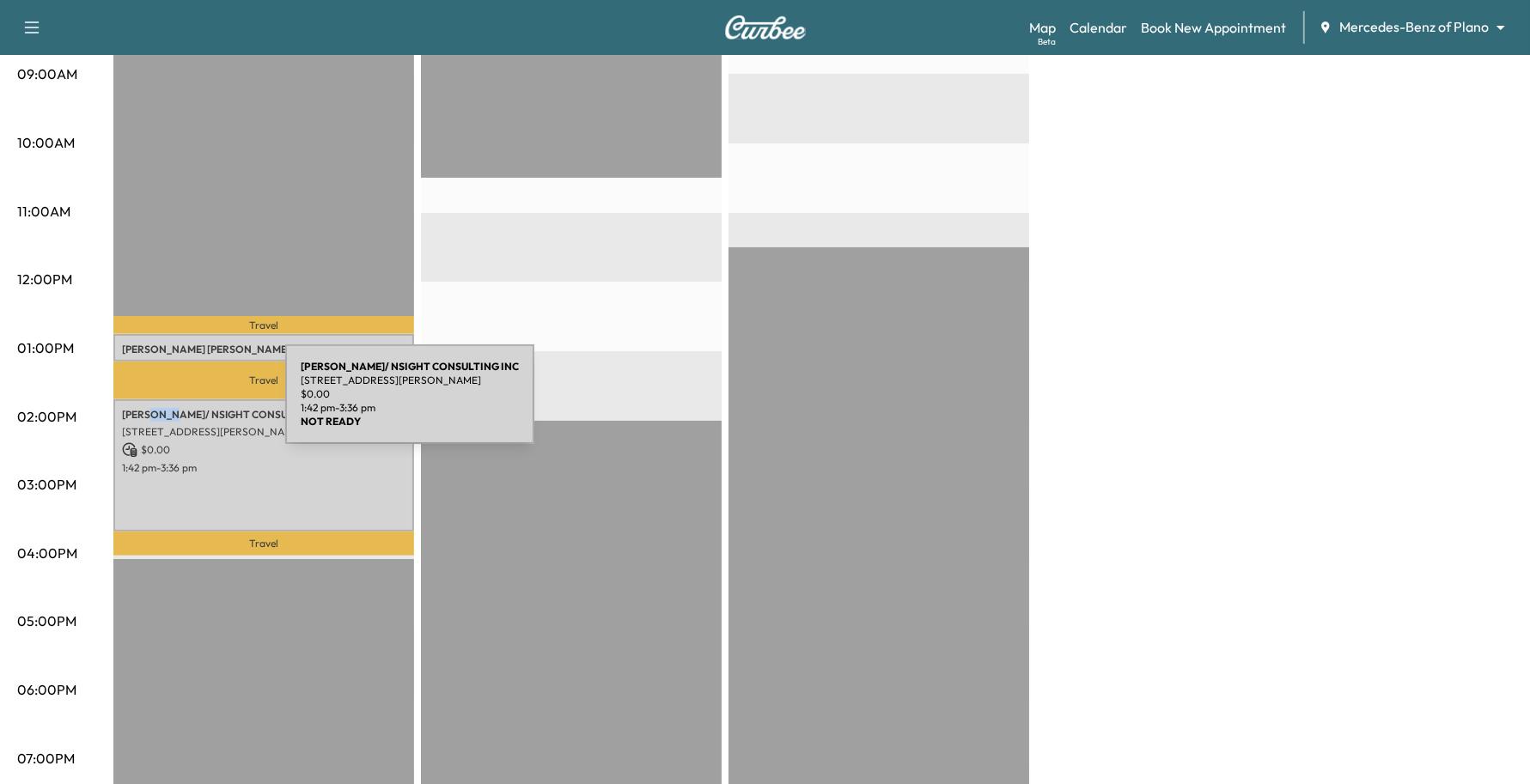
click at [156, 408] on p "[PERSON_NAME]/ NSIGHT CONSULTING INC" at bounding box center [264, 414] width 284 height 14
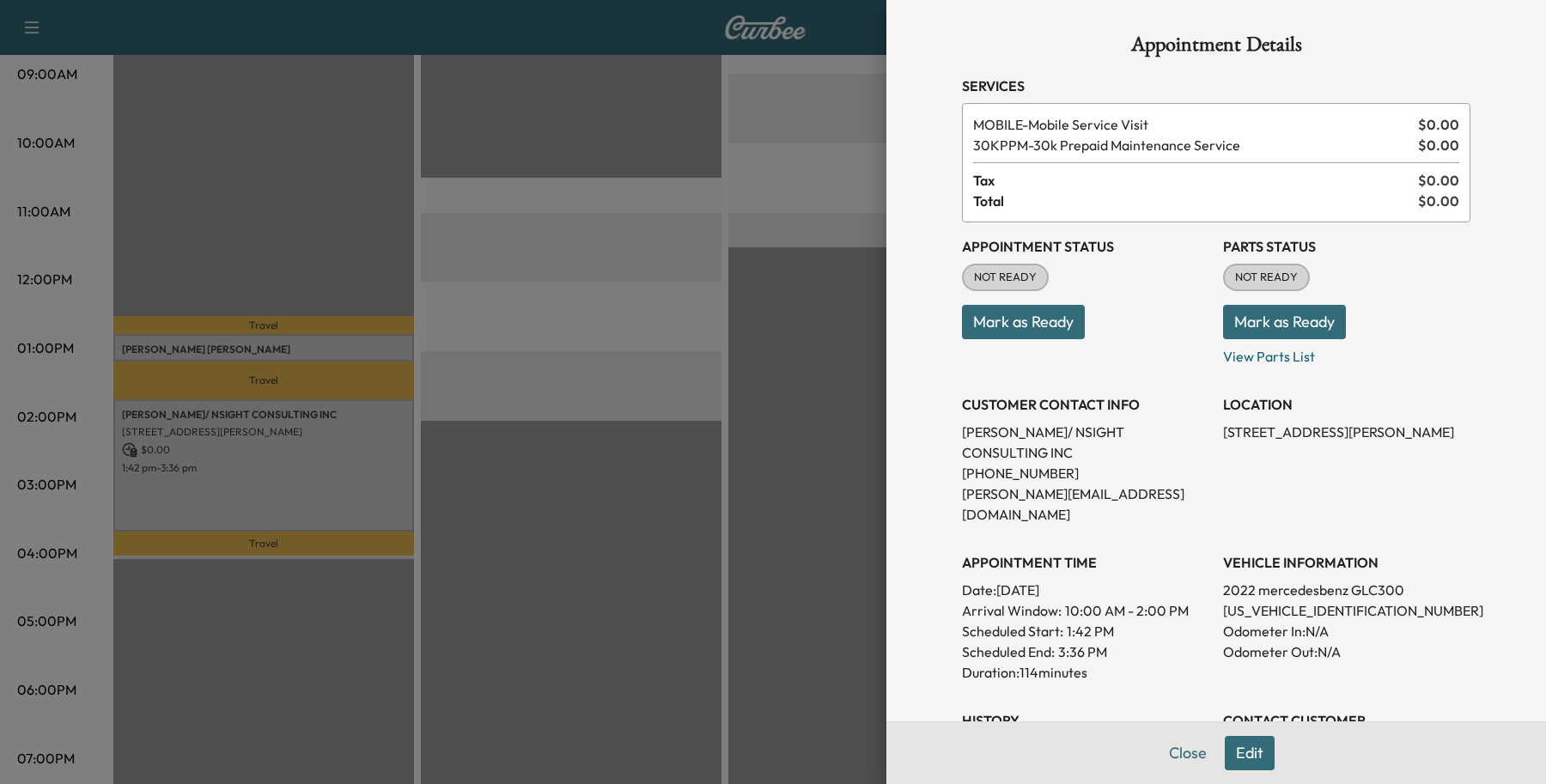
click at [284, 409] on div at bounding box center [773, 392] width 1546 height 784
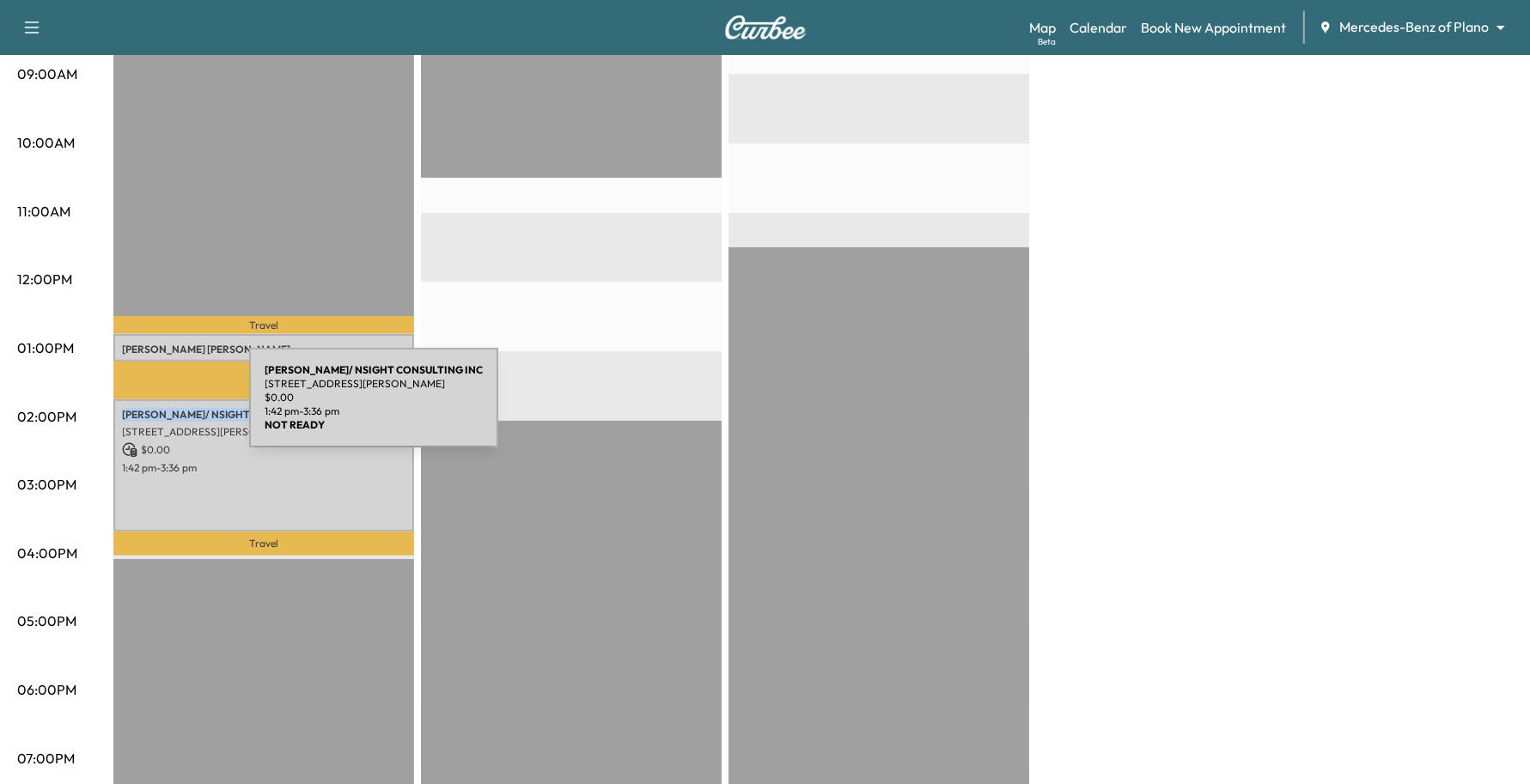
drag, startPoint x: 303, startPoint y: 405, endPoint x: 121, endPoint y: 408, distance: 182.0
click at [122, 408] on p "[PERSON_NAME]/ NSIGHT CONSULTING INC" at bounding box center [264, 414] width 284 height 14
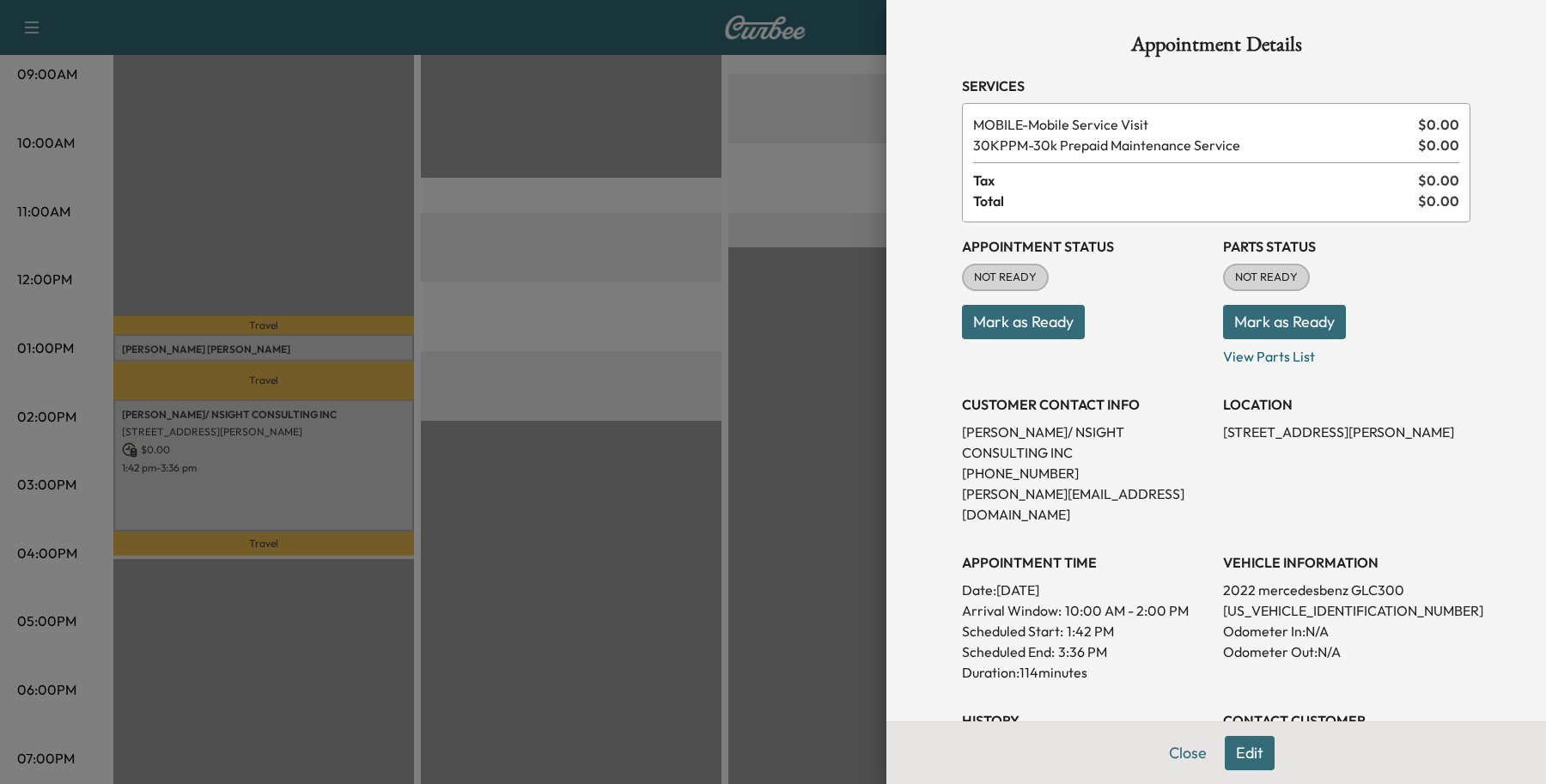
drag, startPoint x: 122, startPoint y: 405, endPoint x: 1207, endPoint y: 457, distance: 1086.2
click at [1223, 442] on p "[STREET_ADDRESS][PERSON_NAME]" at bounding box center [1346, 432] width 247 height 21
drag, startPoint x: 941, startPoint y: 434, endPoint x: 1179, endPoint y: 433, distance: 238.0
click at [1179, 433] on div "Appointment Details Services MOBILE - Mobile Service Visit $ 0.00 30KPPM - 30k …" at bounding box center [1217, 535] width 550 height 1071
drag, startPoint x: 1175, startPoint y: 431, endPoint x: 1188, endPoint y: 429, distance: 13.2
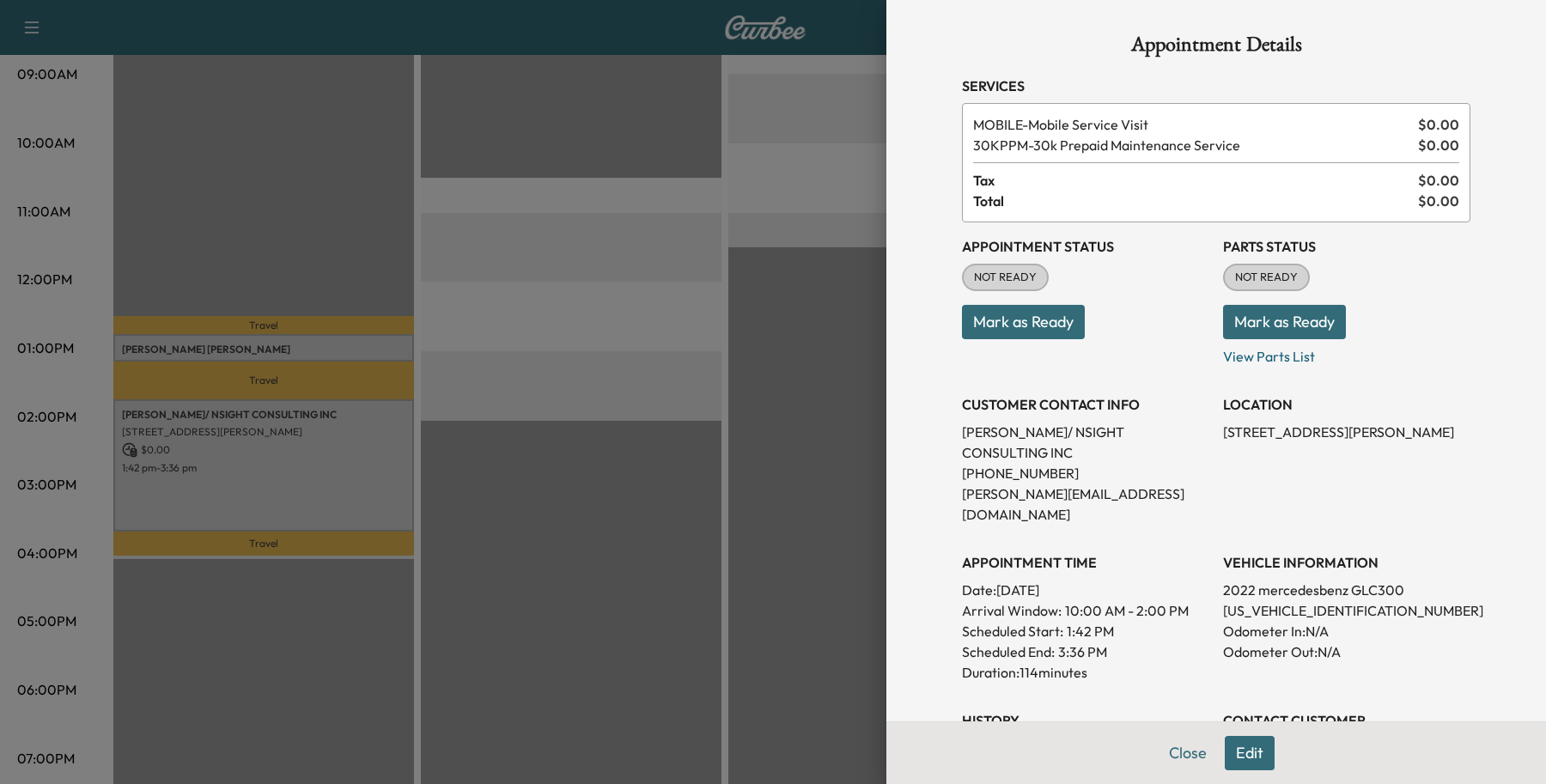
click at [1188, 429] on p "[PERSON_NAME]/ NSIGHT CONSULTING INC" at bounding box center [1085, 442] width 247 height 41
drag, startPoint x: 1188, startPoint y: 429, endPoint x: 970, endPoint y: 436, distance: 218.1
click at [970, 436] on p "[PERSON_NAME]/ NSIGHT CONSULTING INC" at bounding box center [1085, 442] width 247 height 41
copy p "[PERSON_NAME]/ NSIGHT CONSULTING INC"
click at [1164, 744] on button "Close" at bounding box center [1188, 753] width 60 height 34
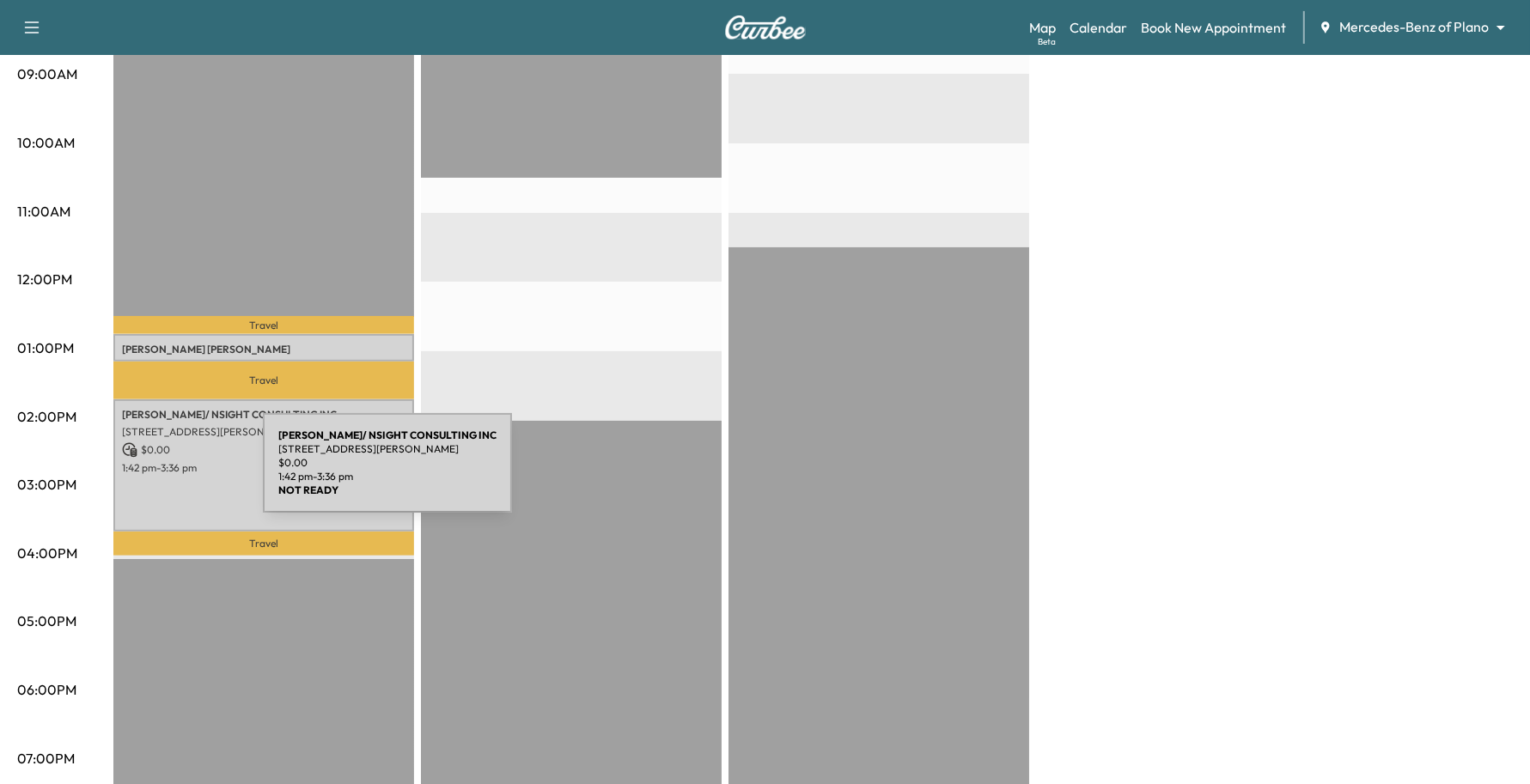
click at [135, 473] on div "[PERSON_NAME]/ NSIGHT CONSULTING INC [STREET_ADDRESS][PERSON_NAME] $ 0.00 1:42 …" at bounding box center [264, 465] width 301 height 132
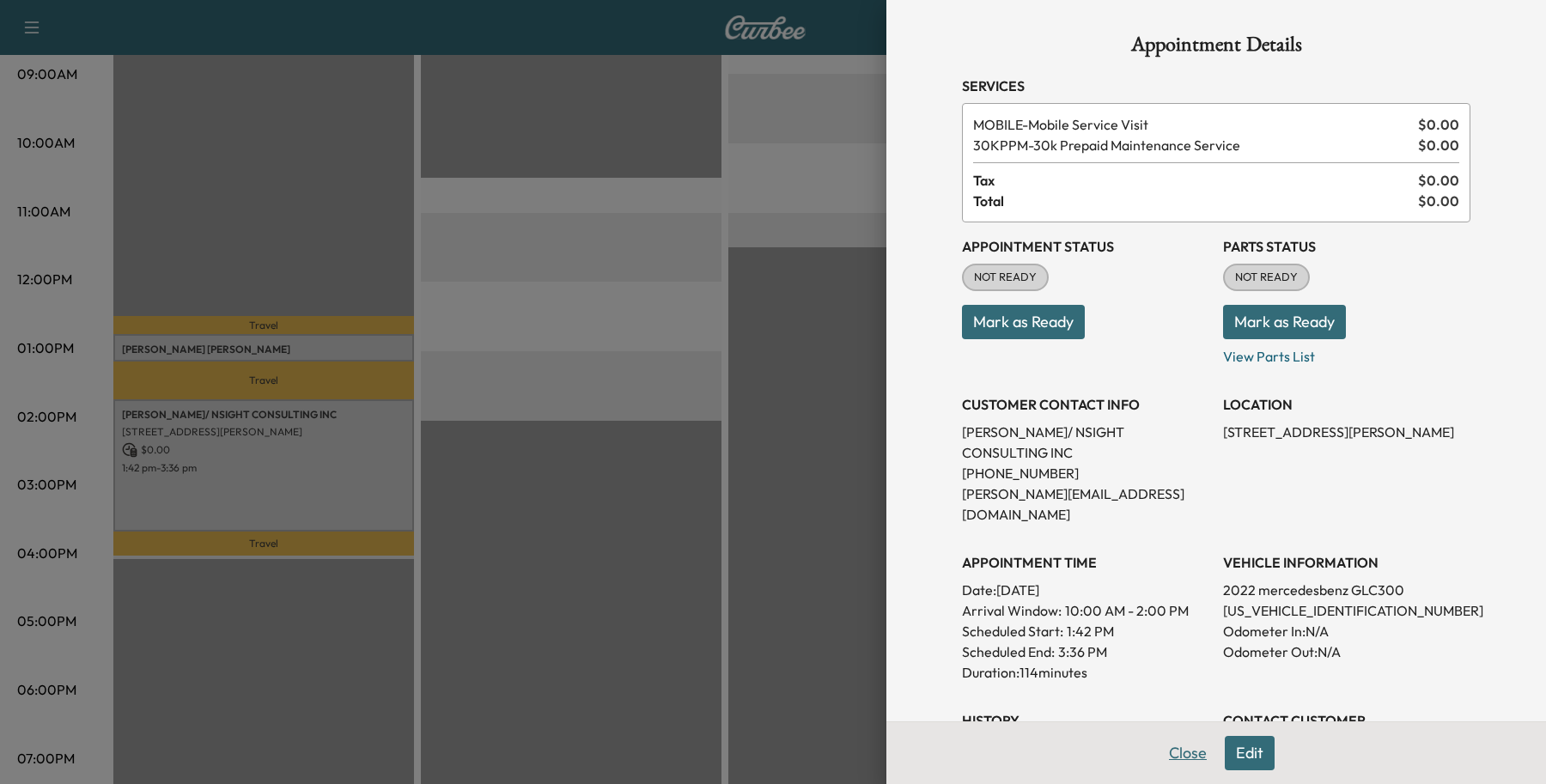
click at [1187, 739] on button "Close" at bounding box center [1188, 753] width 60 height 34
